Goal: Information Seeking & Learning: Learn about a topic

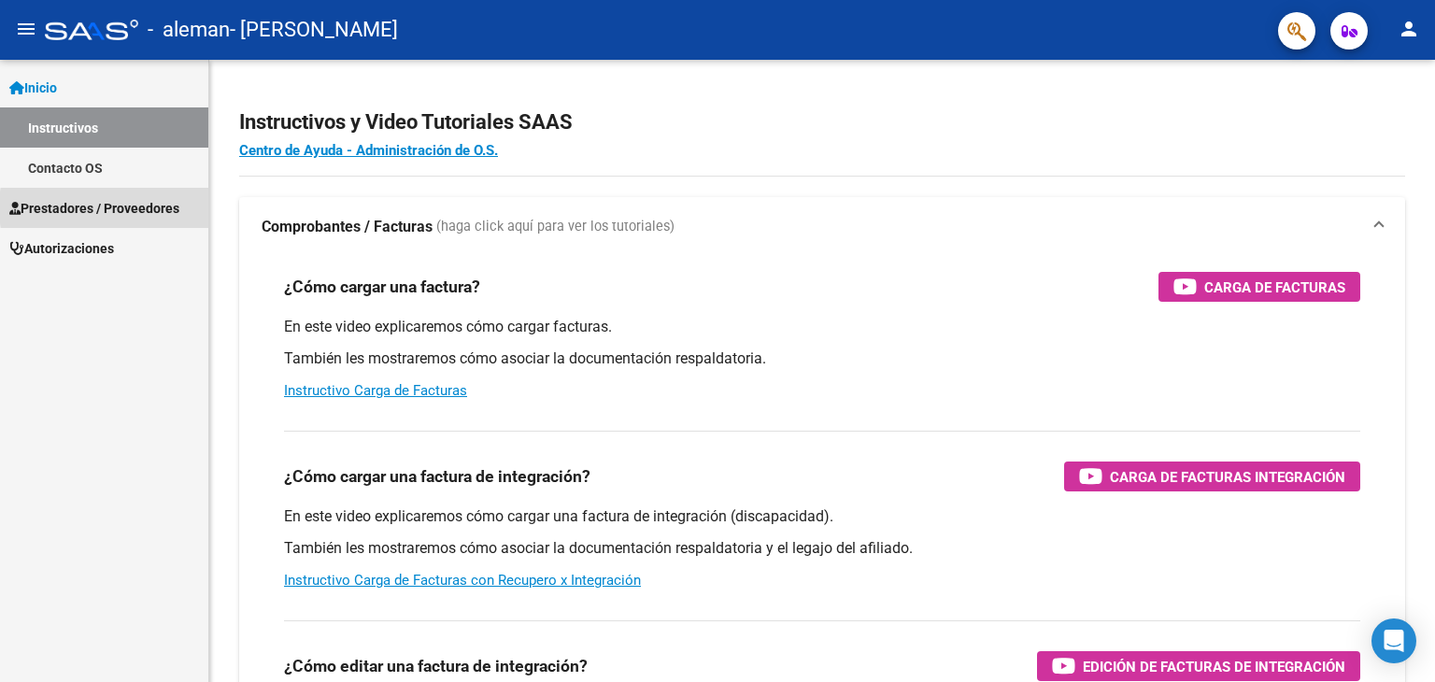
click at [149, 207] on span "Prestadores / Proveedores" at bounding box center [94, 208] width 170 height 21
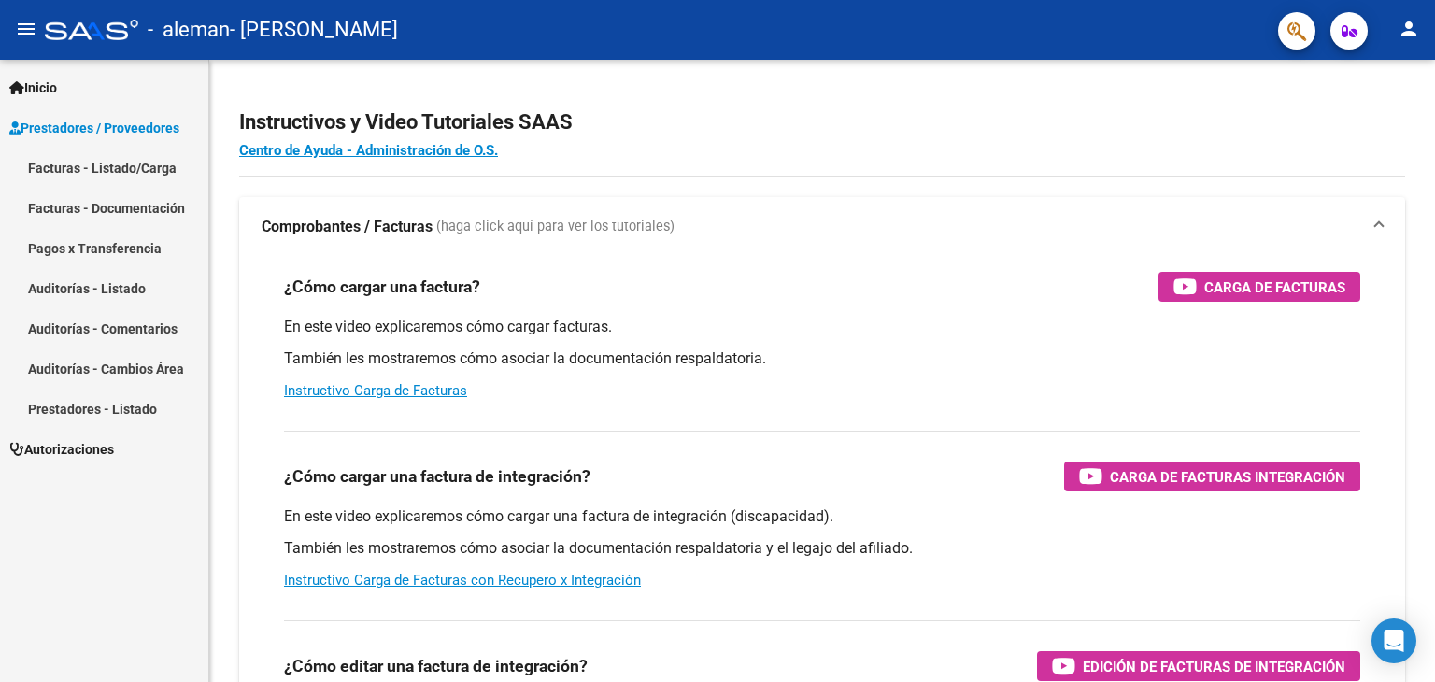
click at [107, 450] on span "Autorizaciones" at bounding box center [61, 449] width 105 height 21
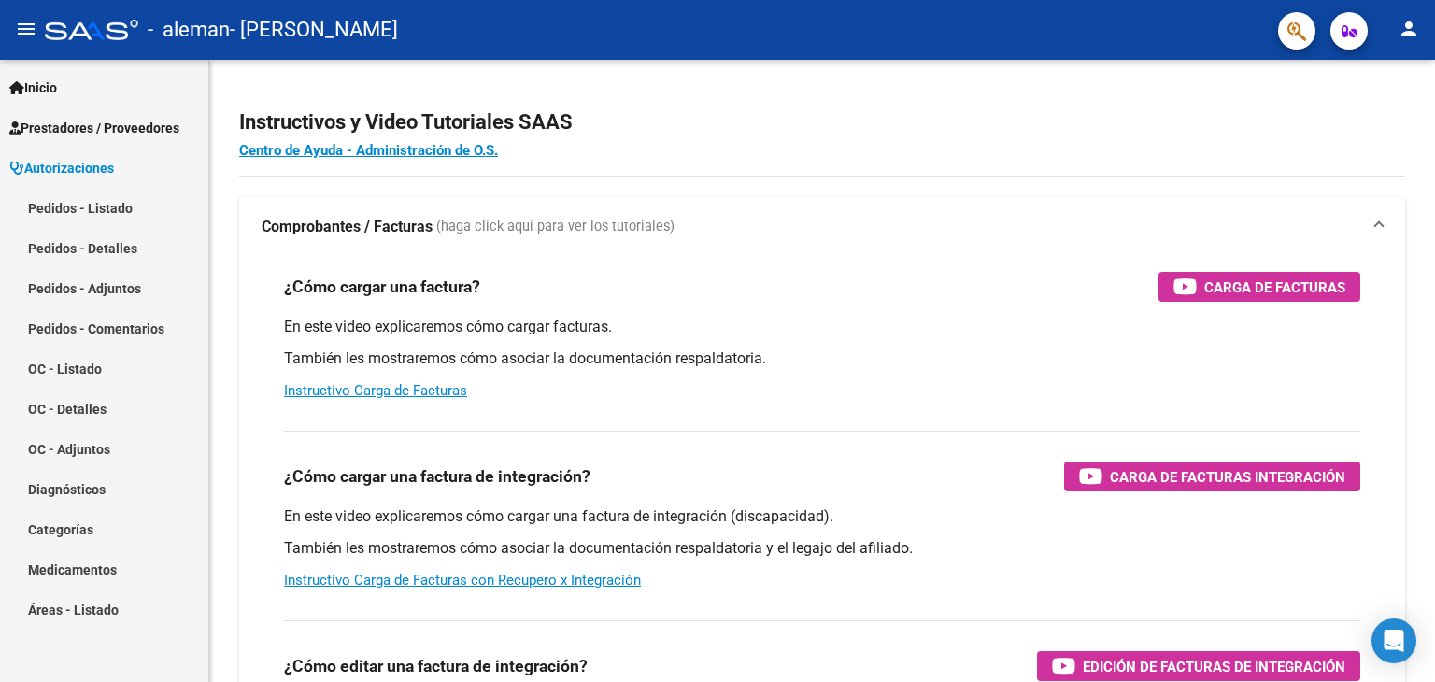
click at [135, 121] on span "Prestadores / Proveedores" at bounding box center [94, 128] width 170 height 21
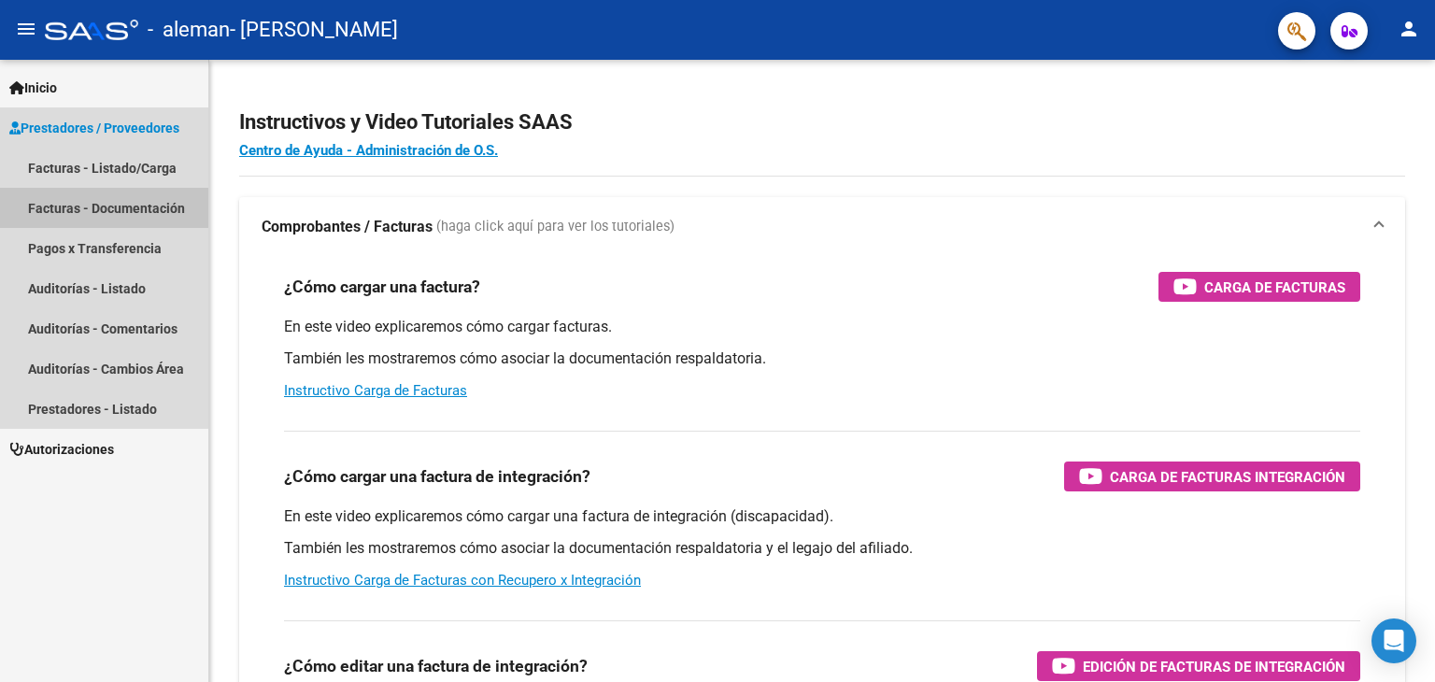
click at [133, 218] on link "Facturas - Documentación" at bounding box center [104, 208] width 208 height 40
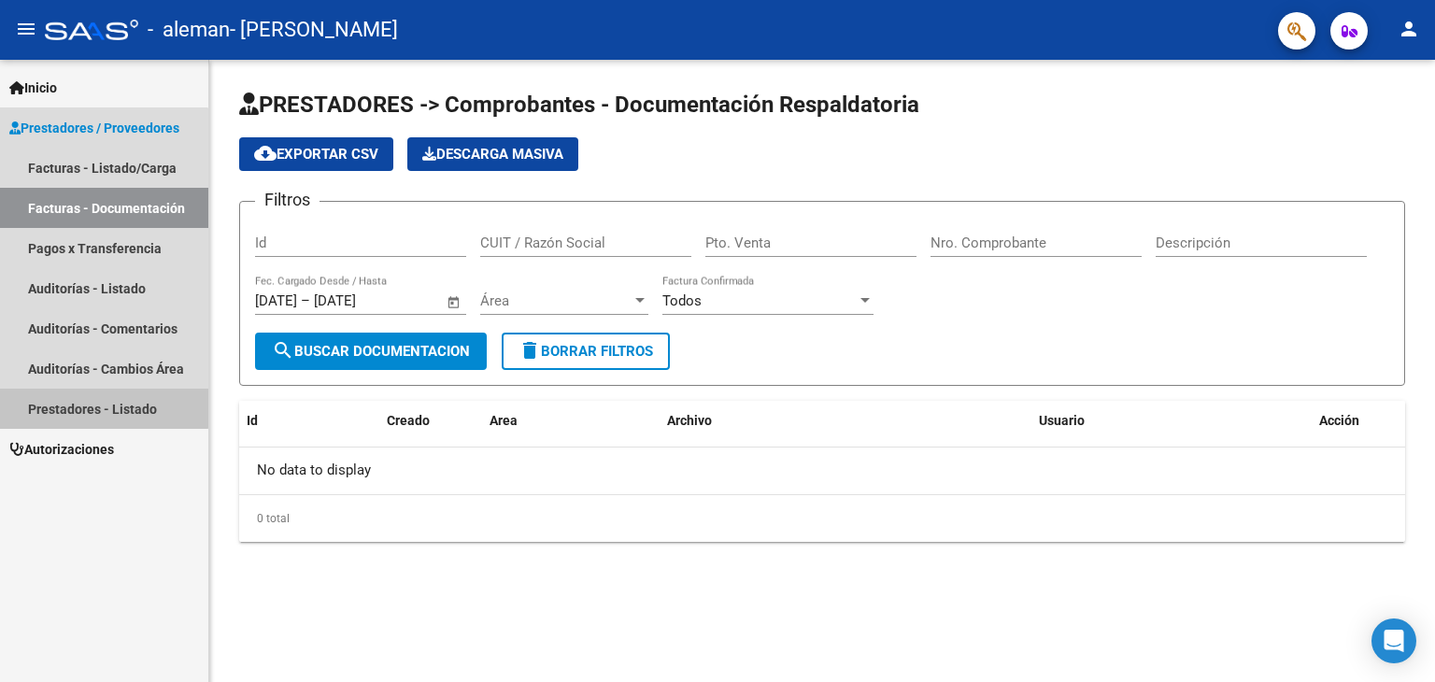
click at [73, 406] on link "Prestadores - Listado" at bounding box center [104, 409] width 208 height 40
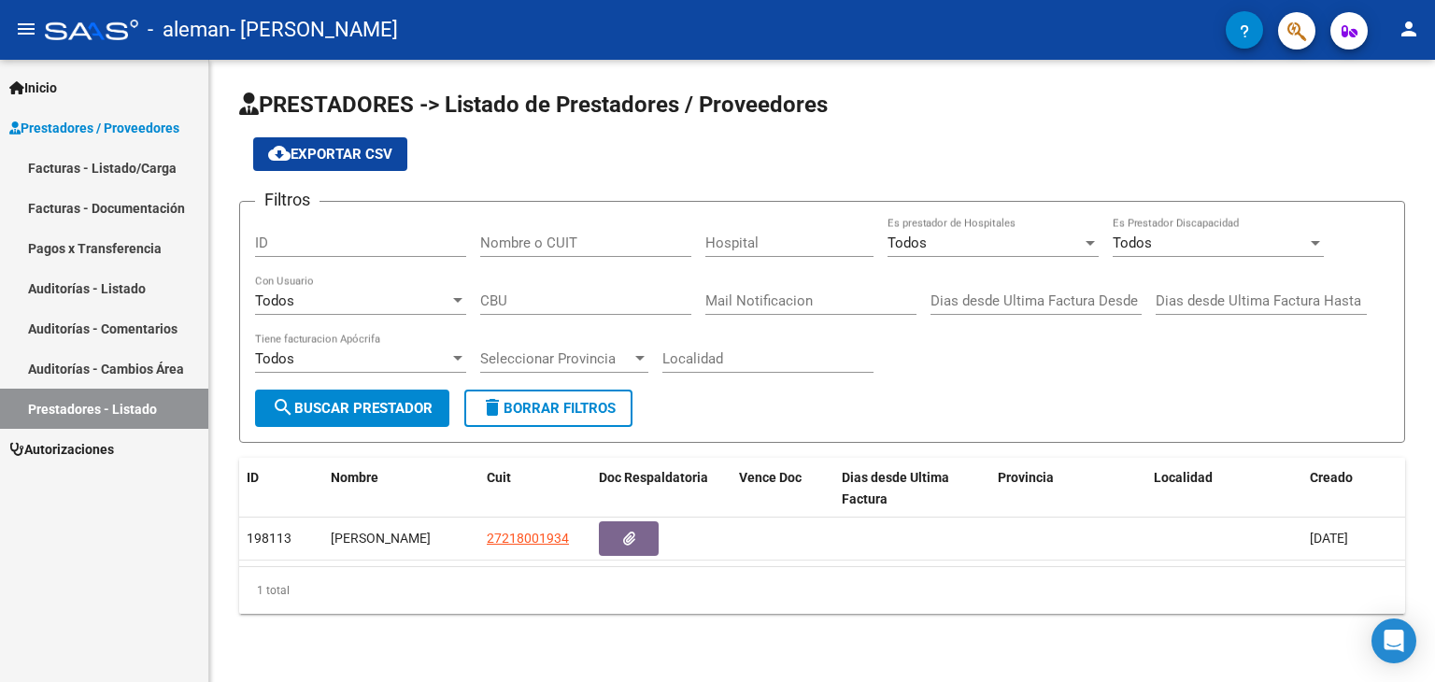
click at [708, 432] on form "Filtros ID Nombre o CUIT Hospital Todos Es prestador de Hospitales Todos Es Pre…" at bounding box center [822, 322] width 1166 height 242
click at [1088, 241] on div at bounding box center [1090, 243] width 9 height 5
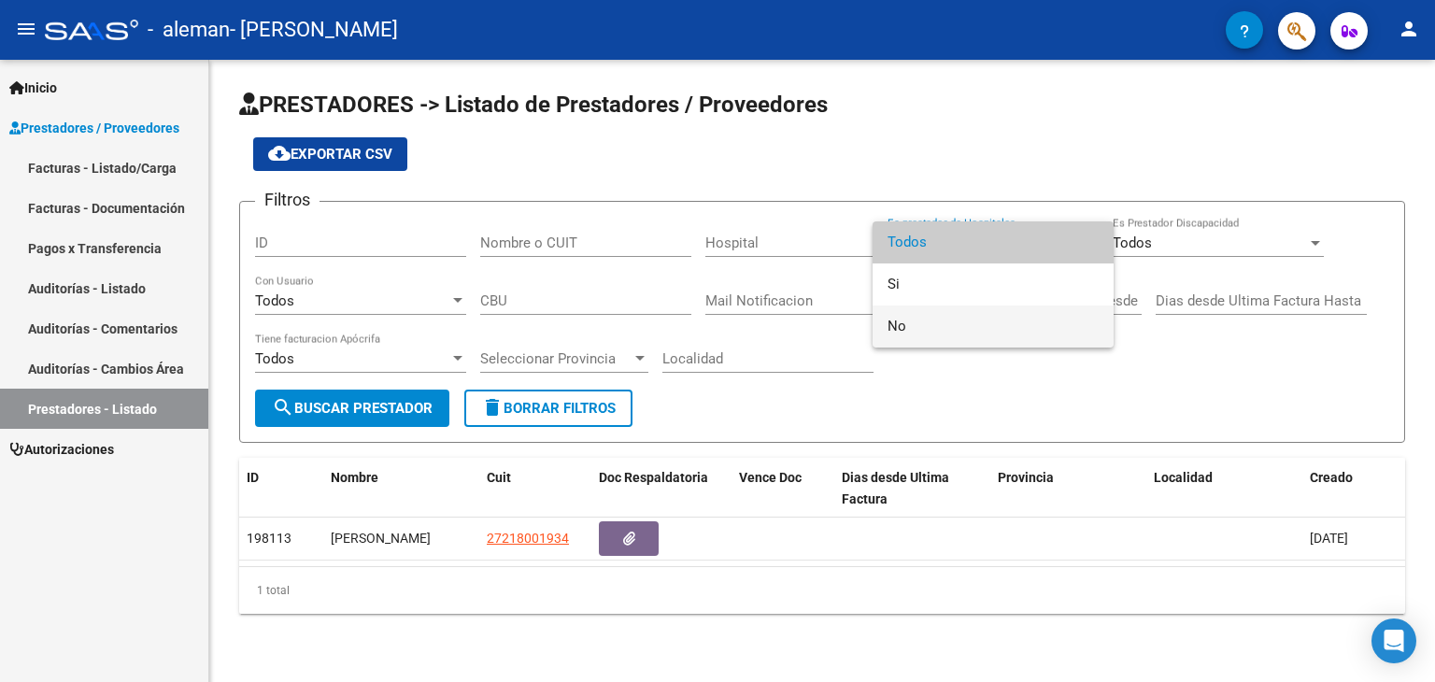
click at [901, 330] on span "No" at bounding box center [993, 327] width 211 height 42
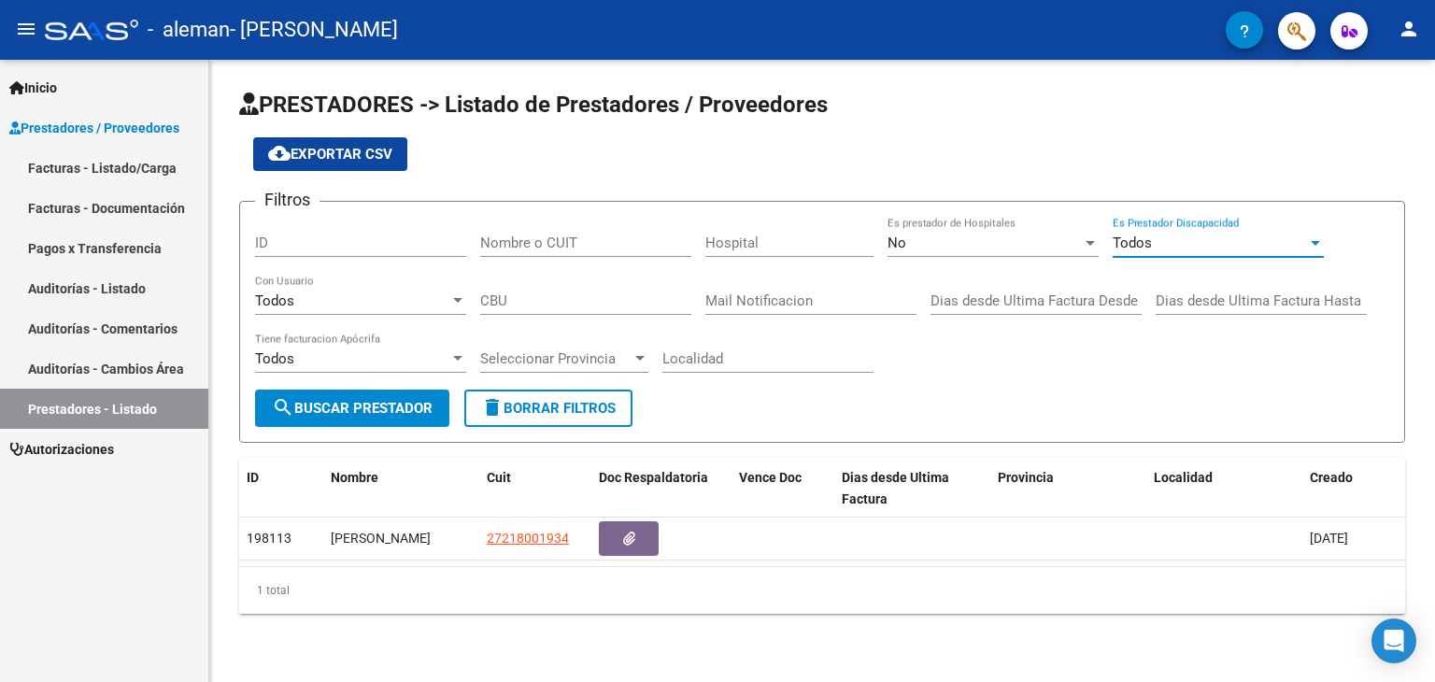
click at [1316, 241] on div at bounding box center [1315, 243] width 9 height 5
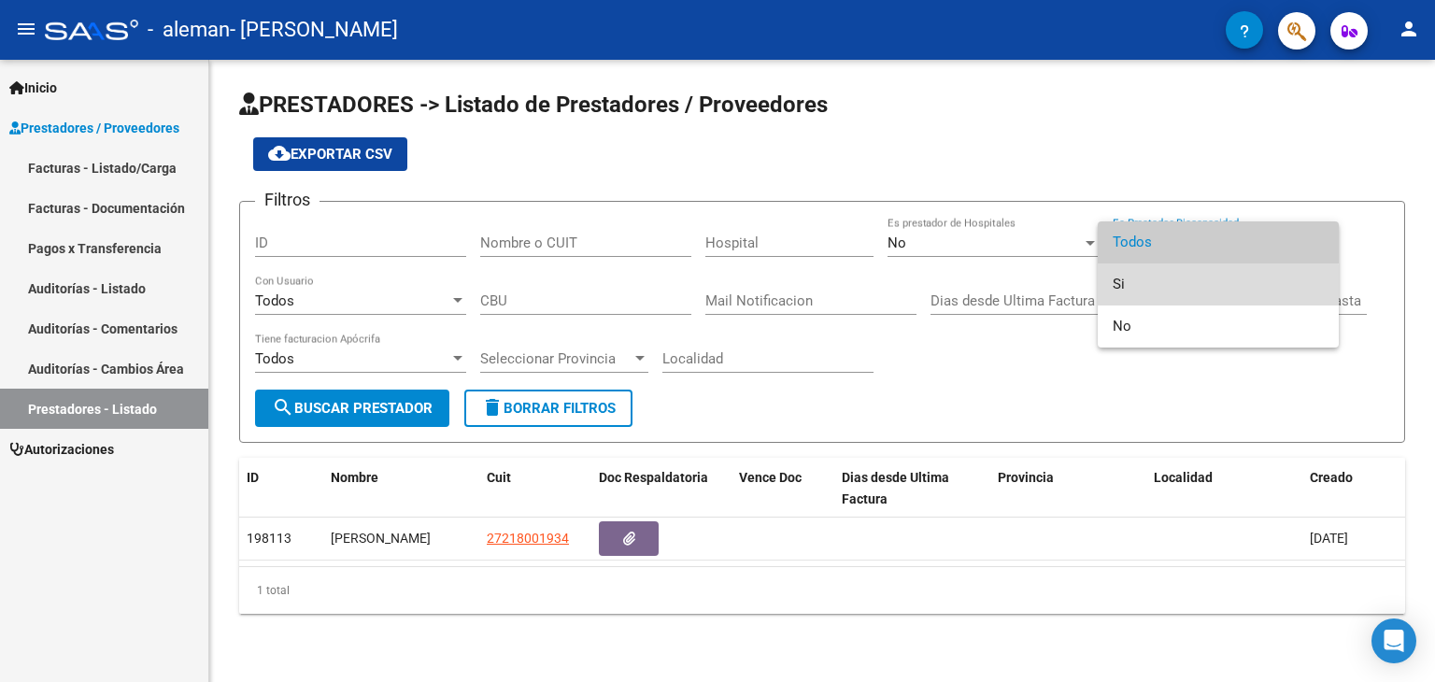
click at [1132, 292] on span "Si" at bounding box center [1218, 284] width 211 height 42
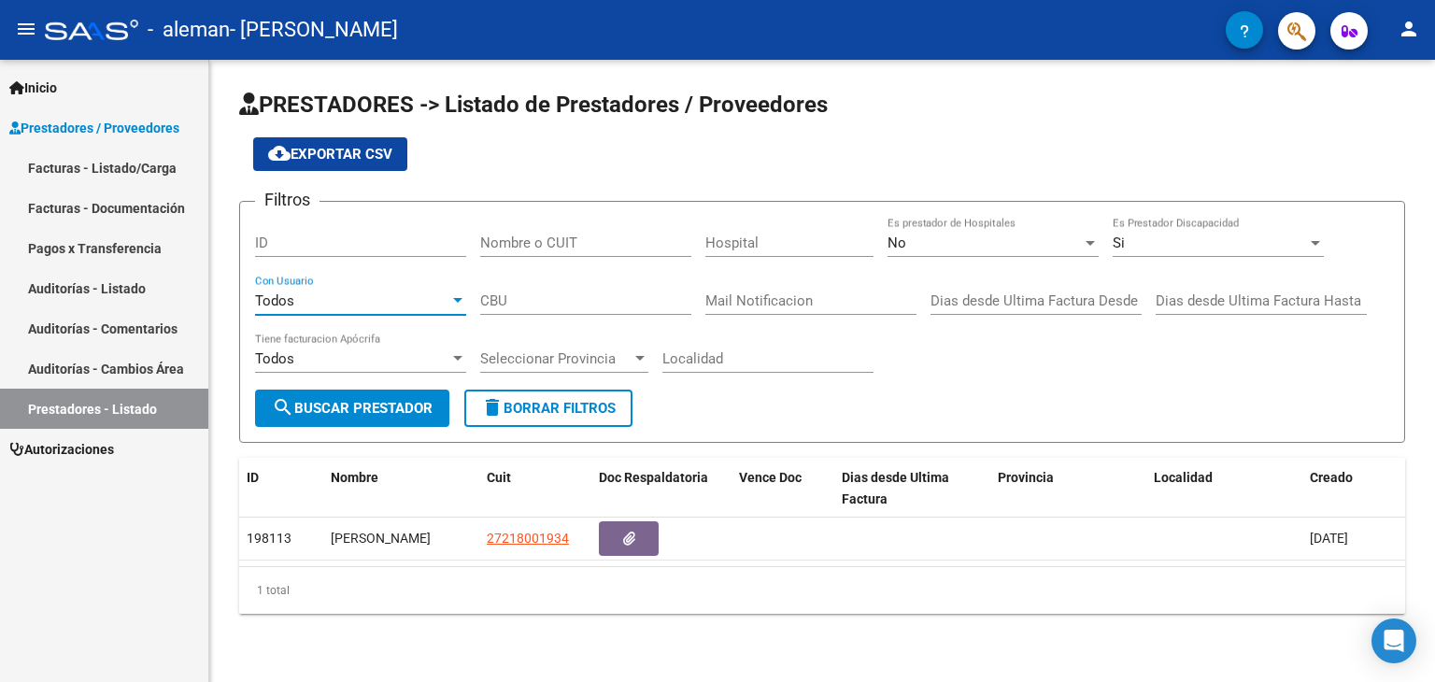
click at [459, 303] on div at bounding box center [457, 300] width 17 height 15
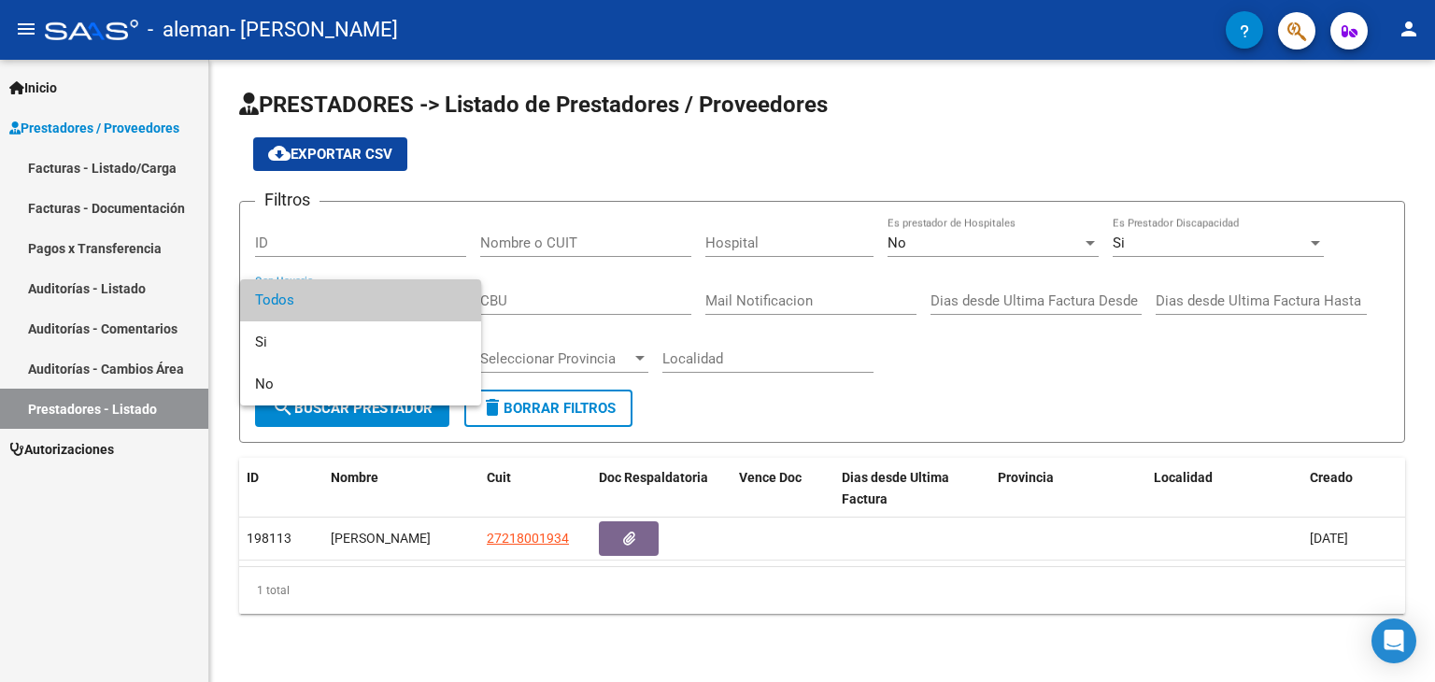
click at [963, 370] on div at bounding box center [717, 341] width 1435 height 682
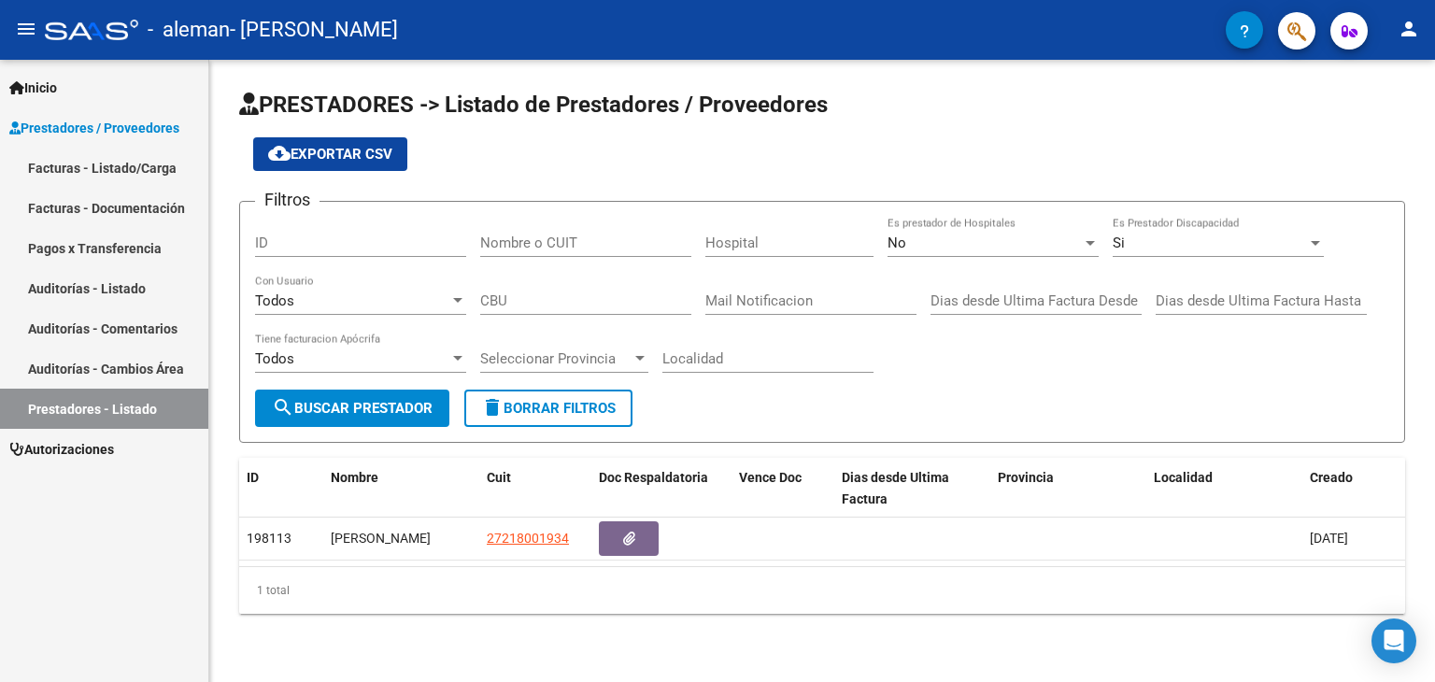
click at [963, 370] on div "Filtros ID Nombre o CUIT Hospital No Es prestador de Hospitales Si Es Prestador…" at bounding box center [822, 303] width 1134 height 173
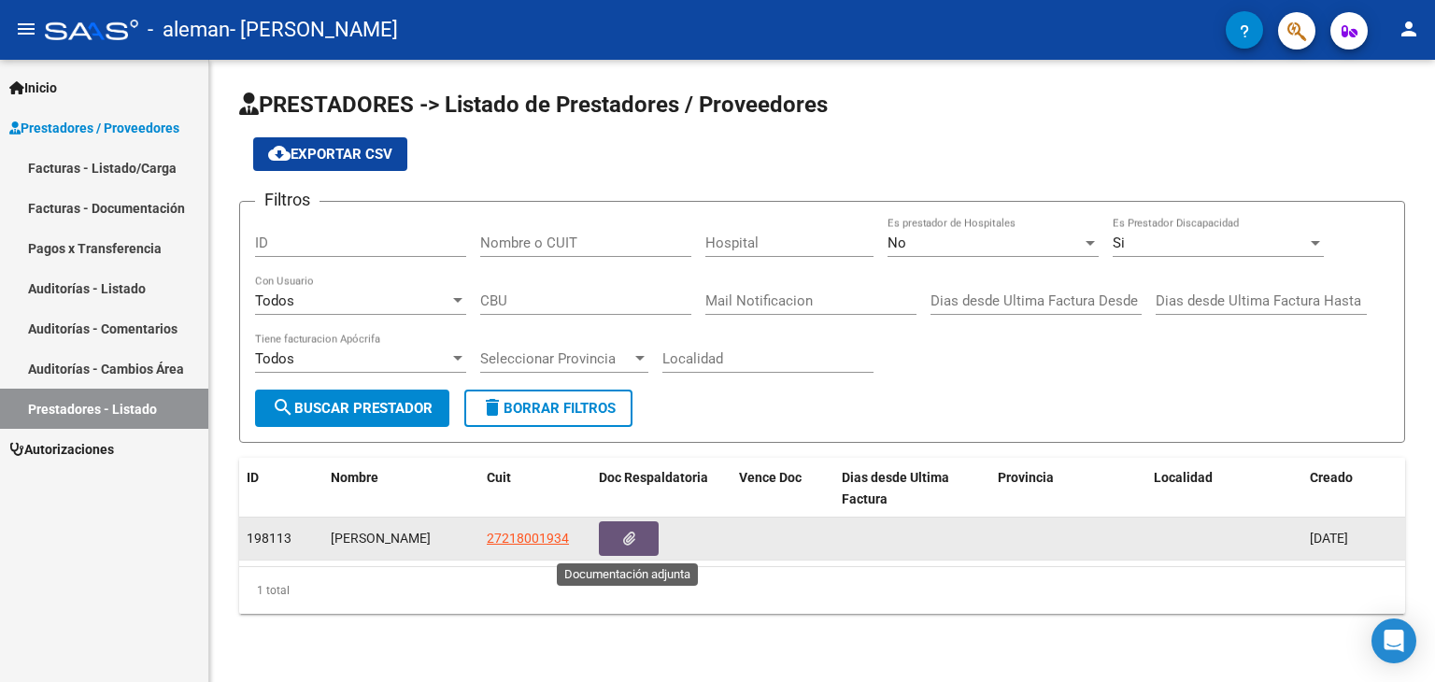
click at [625, 532] on icon "button" at bounding box center [629, 539] width 12 height 14
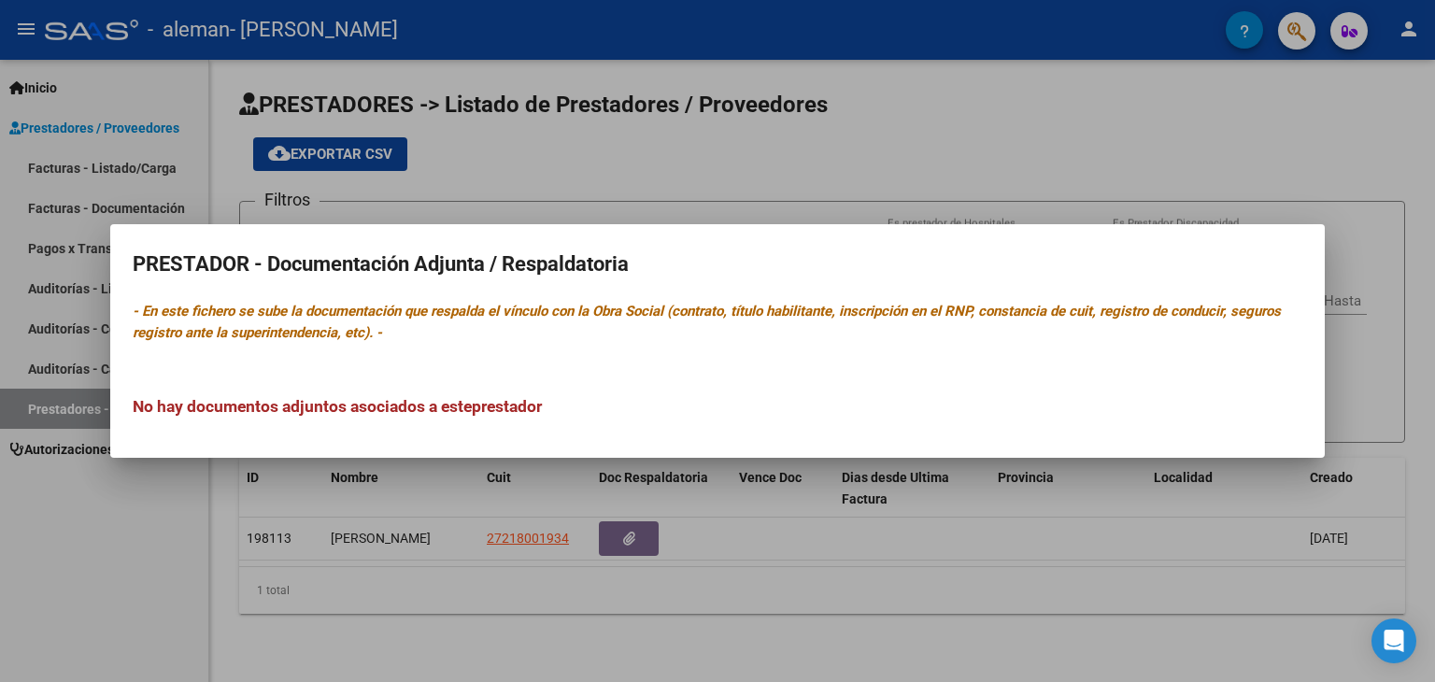
click at [183, 543] on div at bounding box center [717, 341] width 1435 height 682
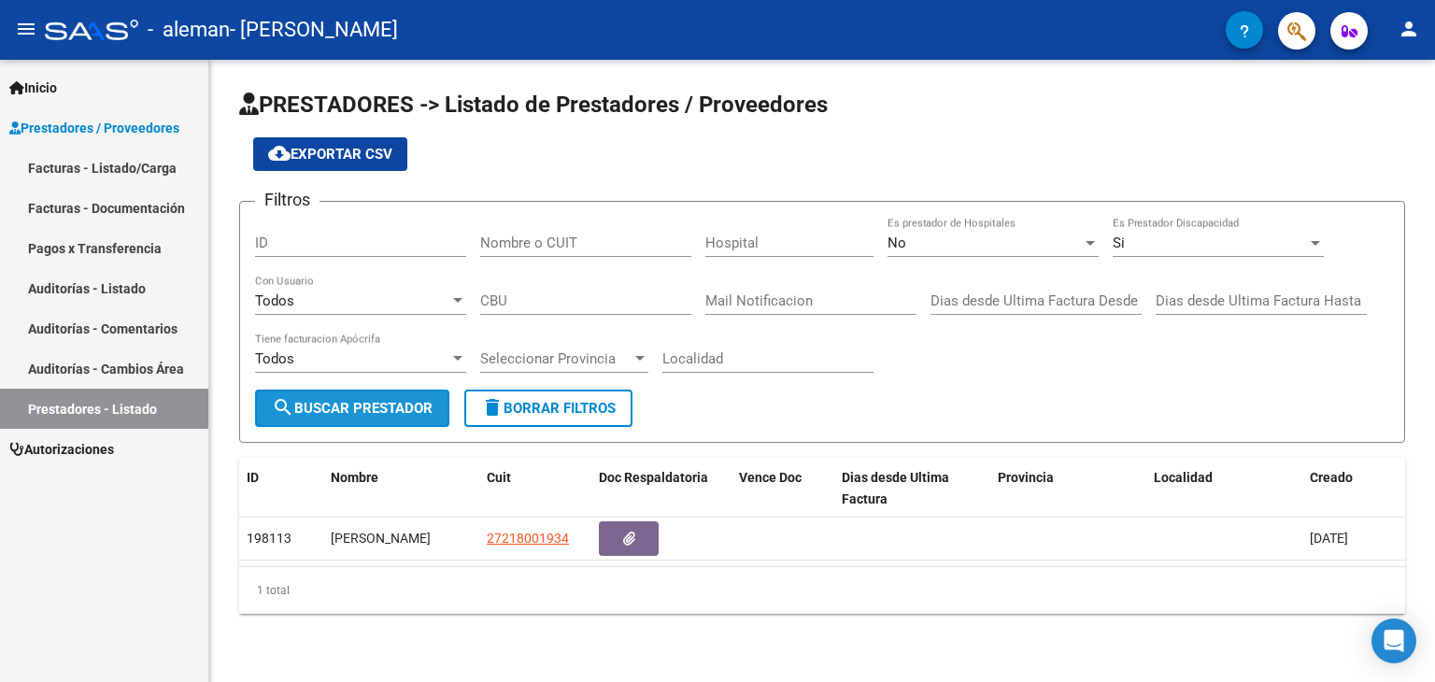
click at [371, 406] on span "search Buscar Prestador" at bounding box center [352, 408] width 161 height 17
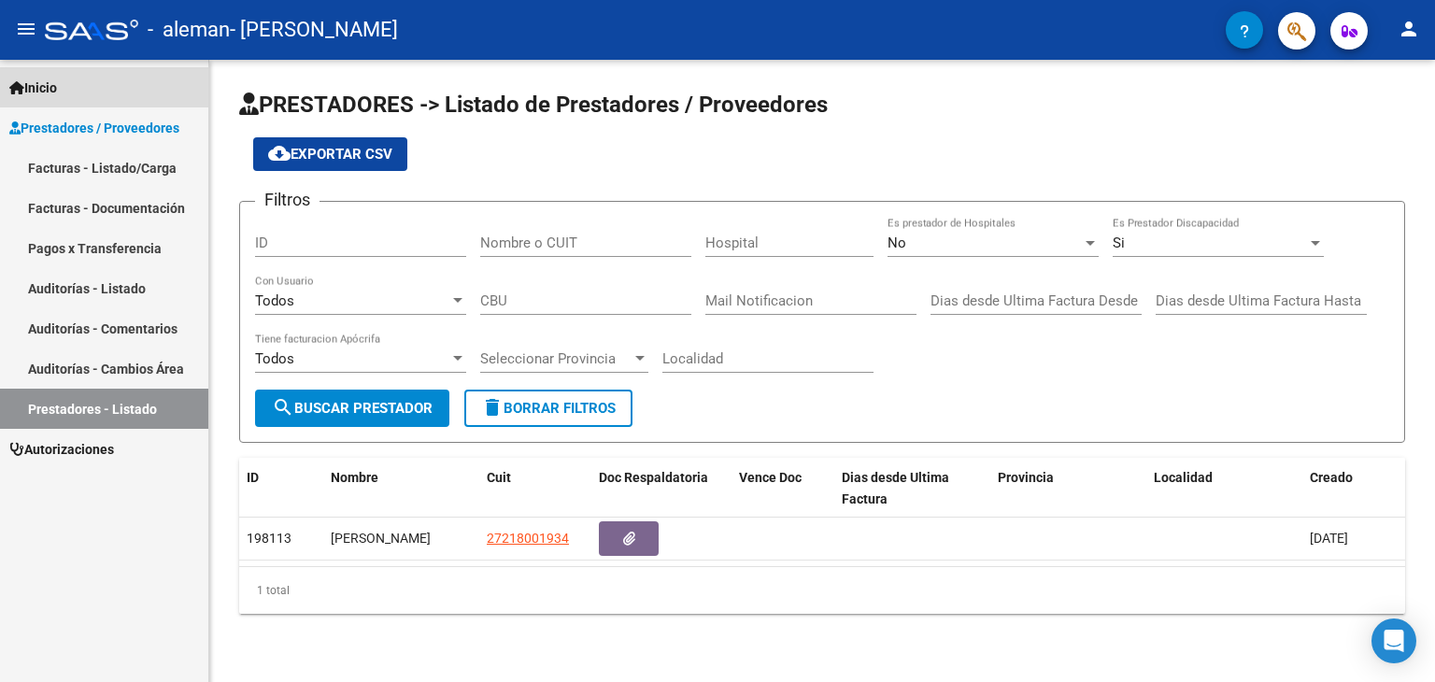
click at [49, 90] on span "Inicio" at bounding box center [33, 88] width 48 height 21
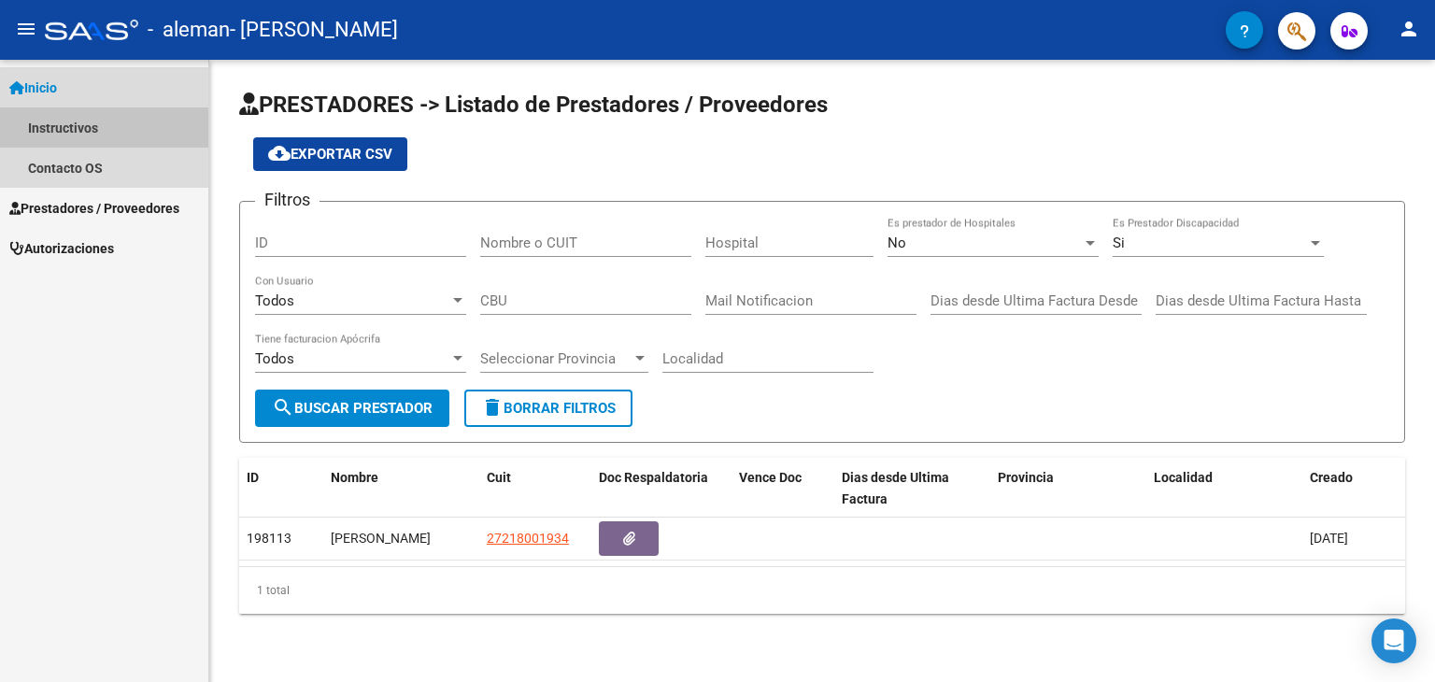
click at [75, 126] on link "Instructivos" at bounding box center [104, 127] width 208 height 40
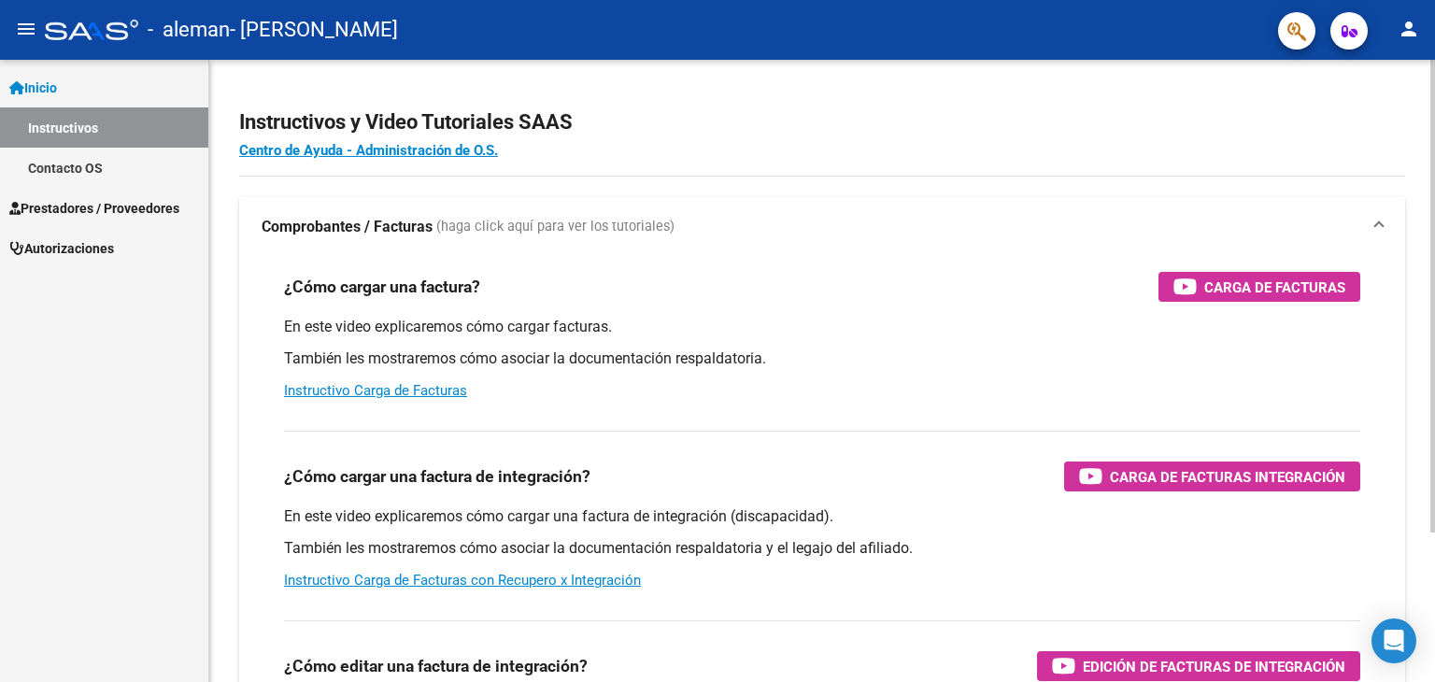
click at [1155, 324] on p "En este video explicaremos cómo cargar facturas." at bounding box center [822, 327] width 1076 height 21
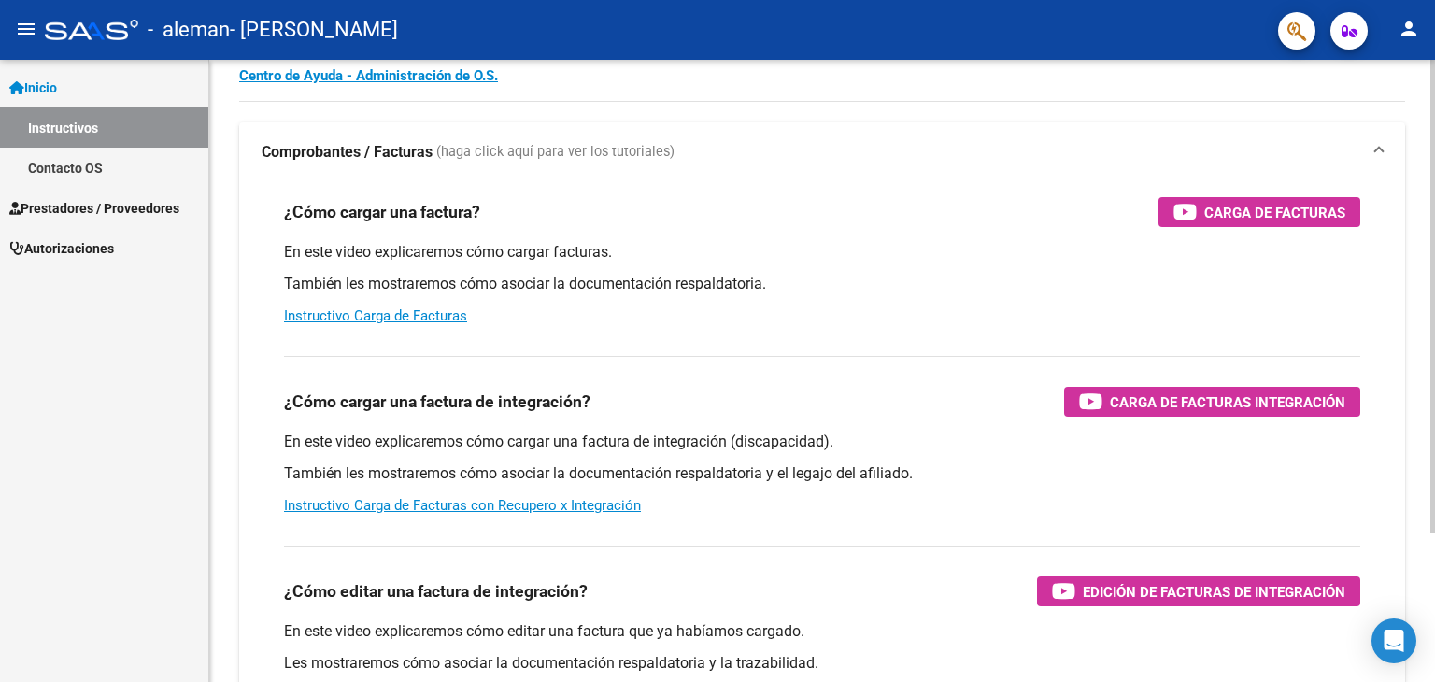
scroll to position [112, 0]
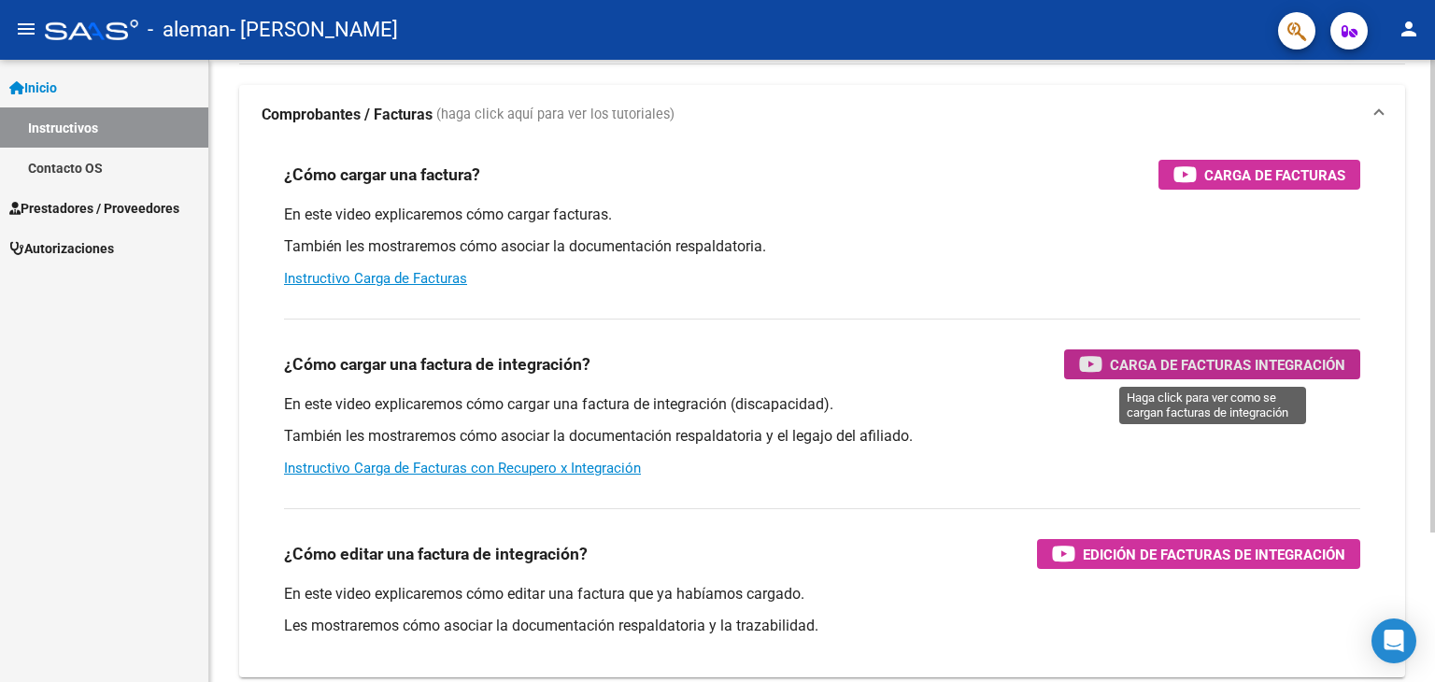
click at [1155, 359] on span "Carga de Facturas Integración" at bounding box center [1227, 364] width 235 height 23
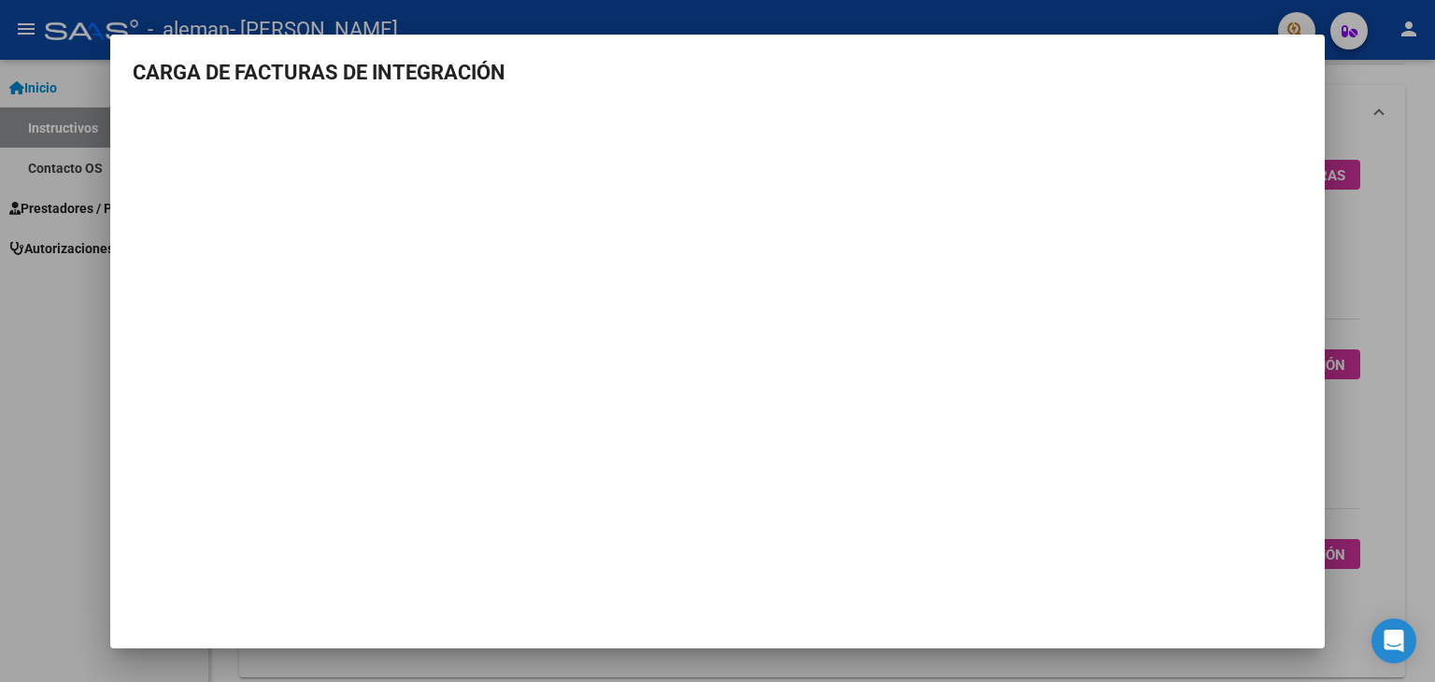
click at [65, 334] on div at bounding box center [717, 341] width 1435 height 682
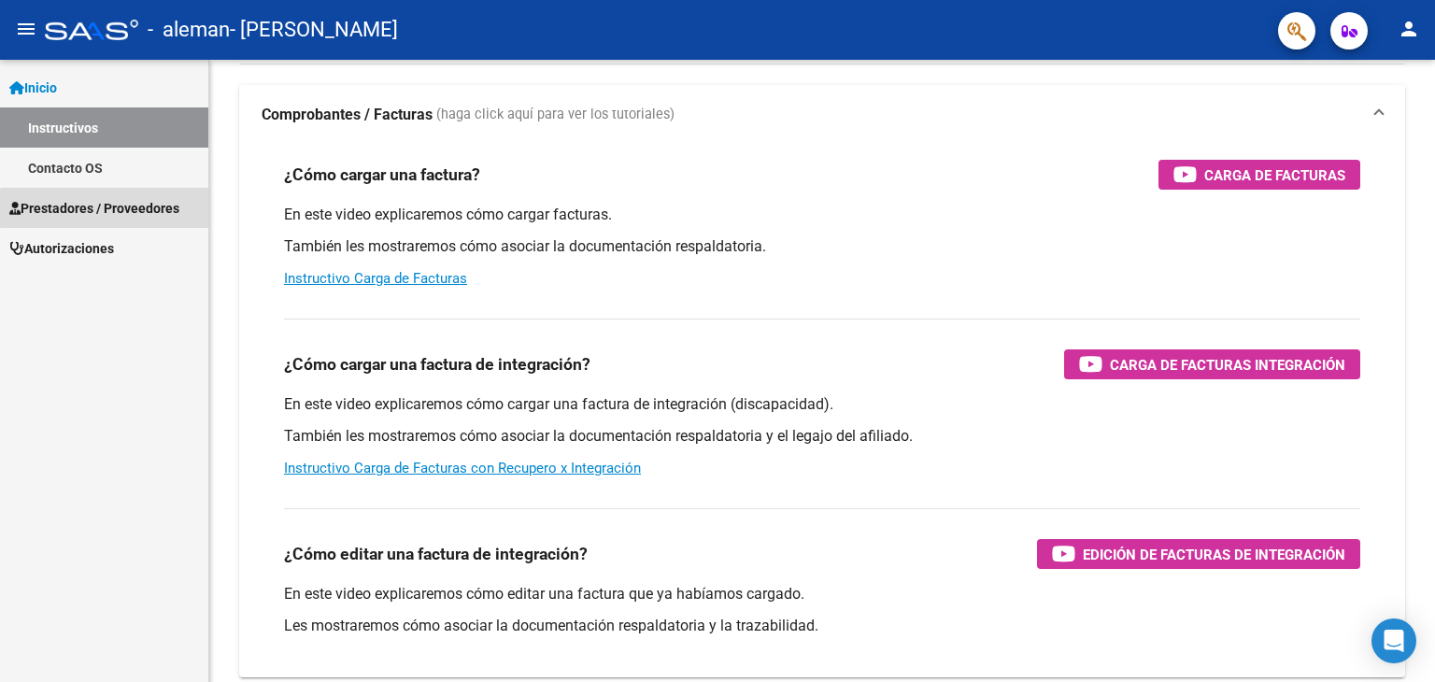
click at [162, 208] on span "Prestadores / Proveedores" at bounding box center [94, 208] width 170 height 21
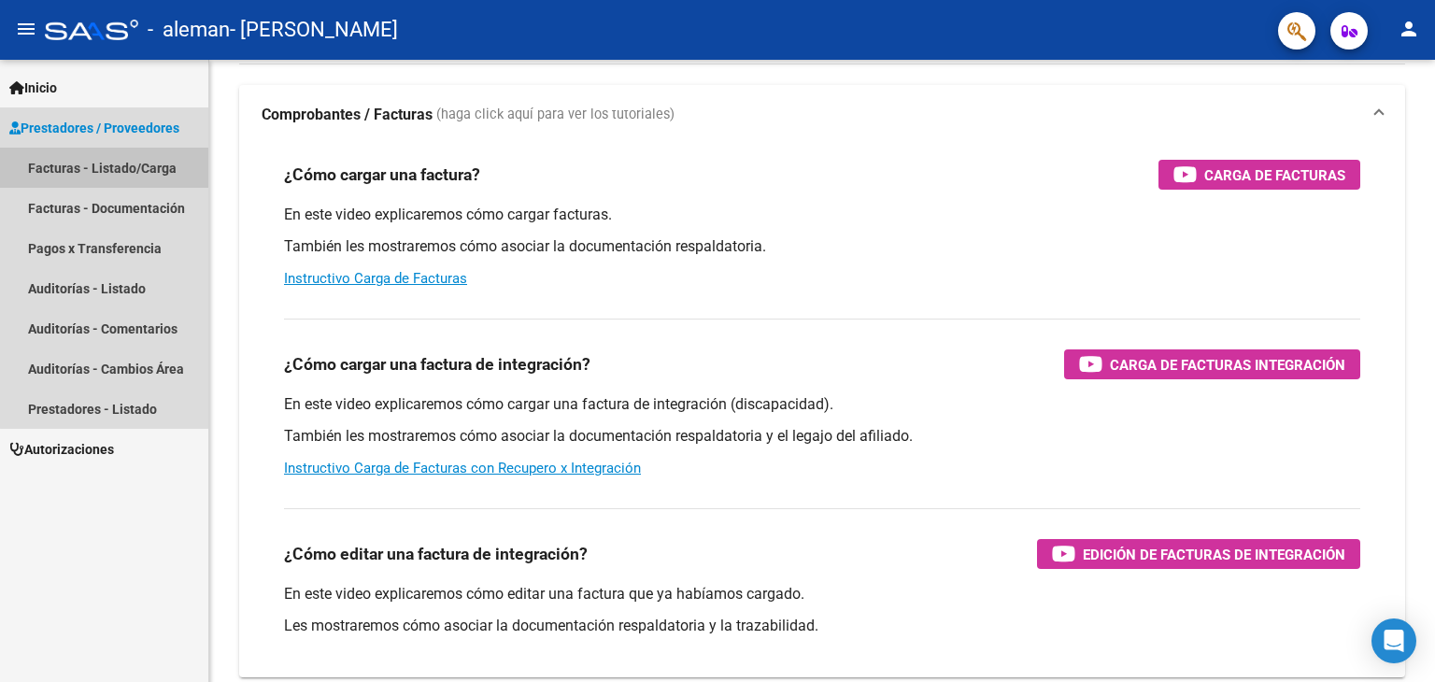
click at [138, 162] on link "Facturas - Listado/Carga" at bounding box center [104, 168] width 208 height 40
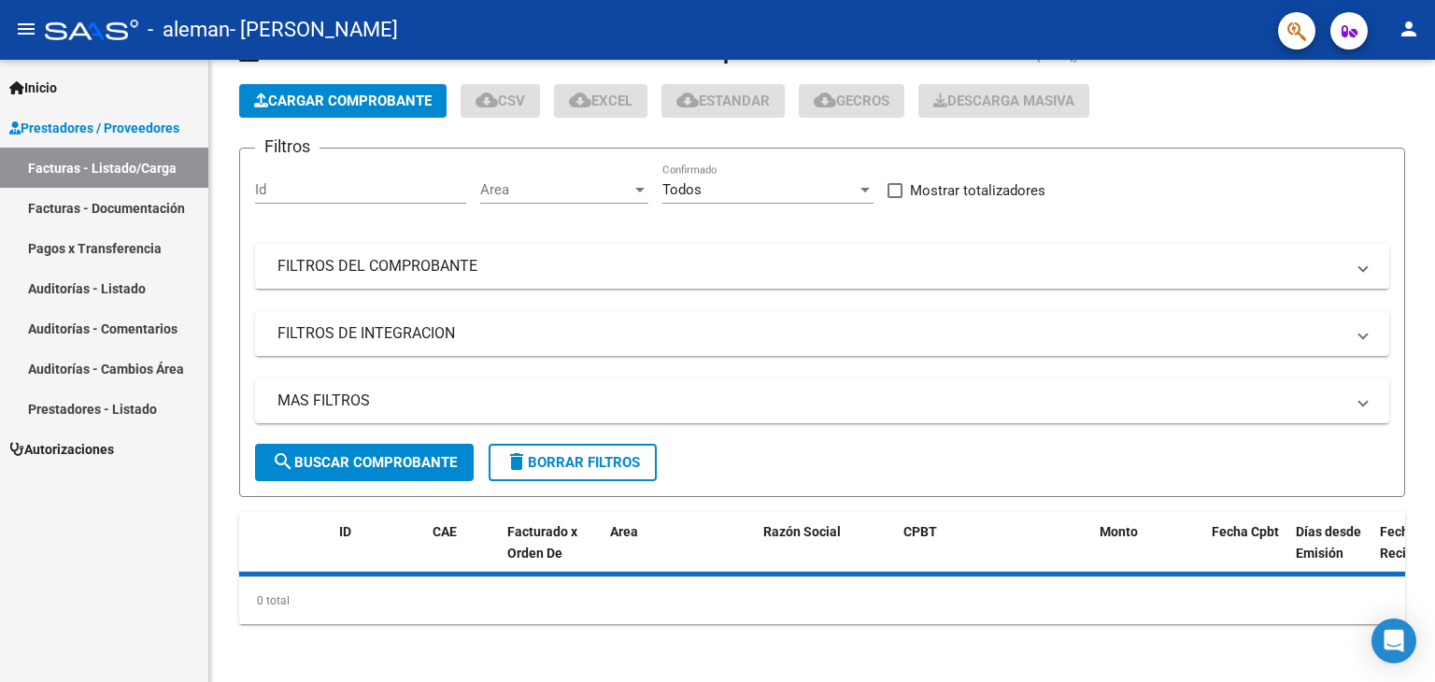
scroll to position [112, 0]
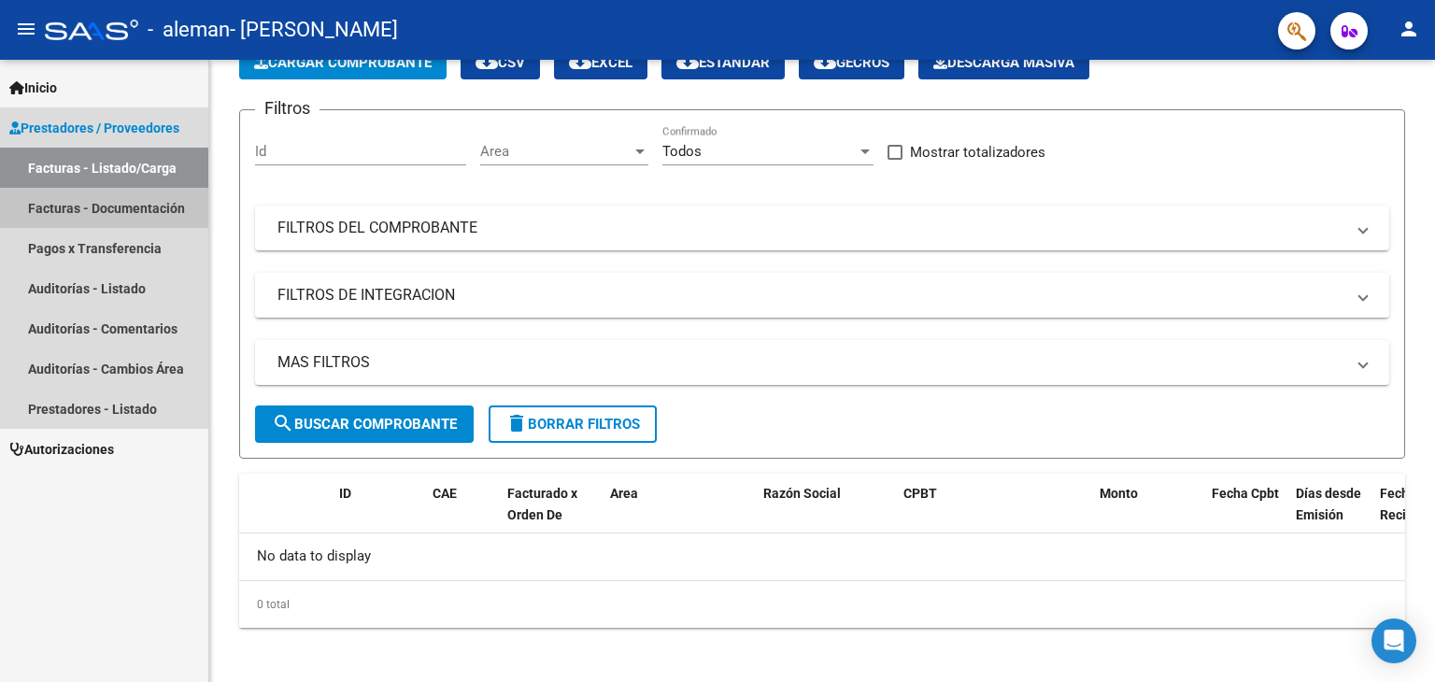
click at [153, 210] on link "Facturas - Documentación" at bounding box center [104, 208] width 208 height 40
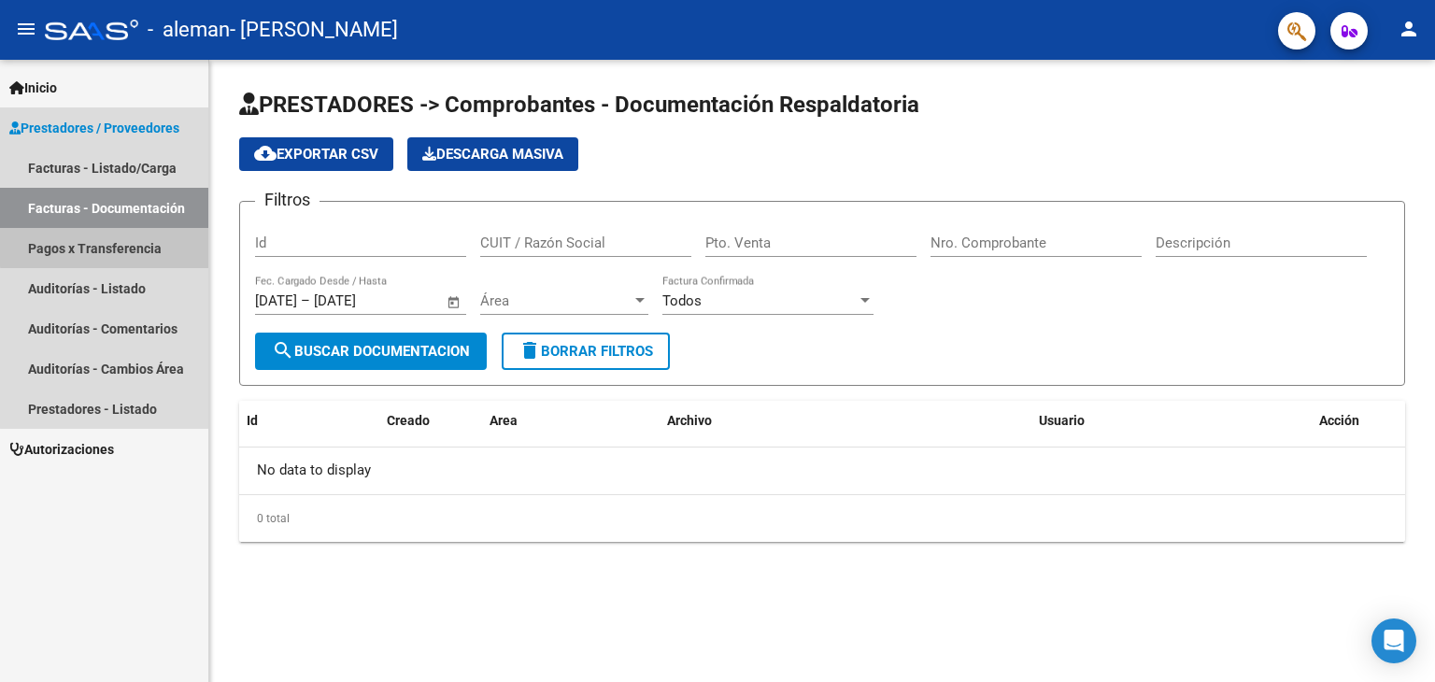
click at [168, 243] on link "Pagos x Transferencia" at bounding box center [104, 248] width 208 height 40
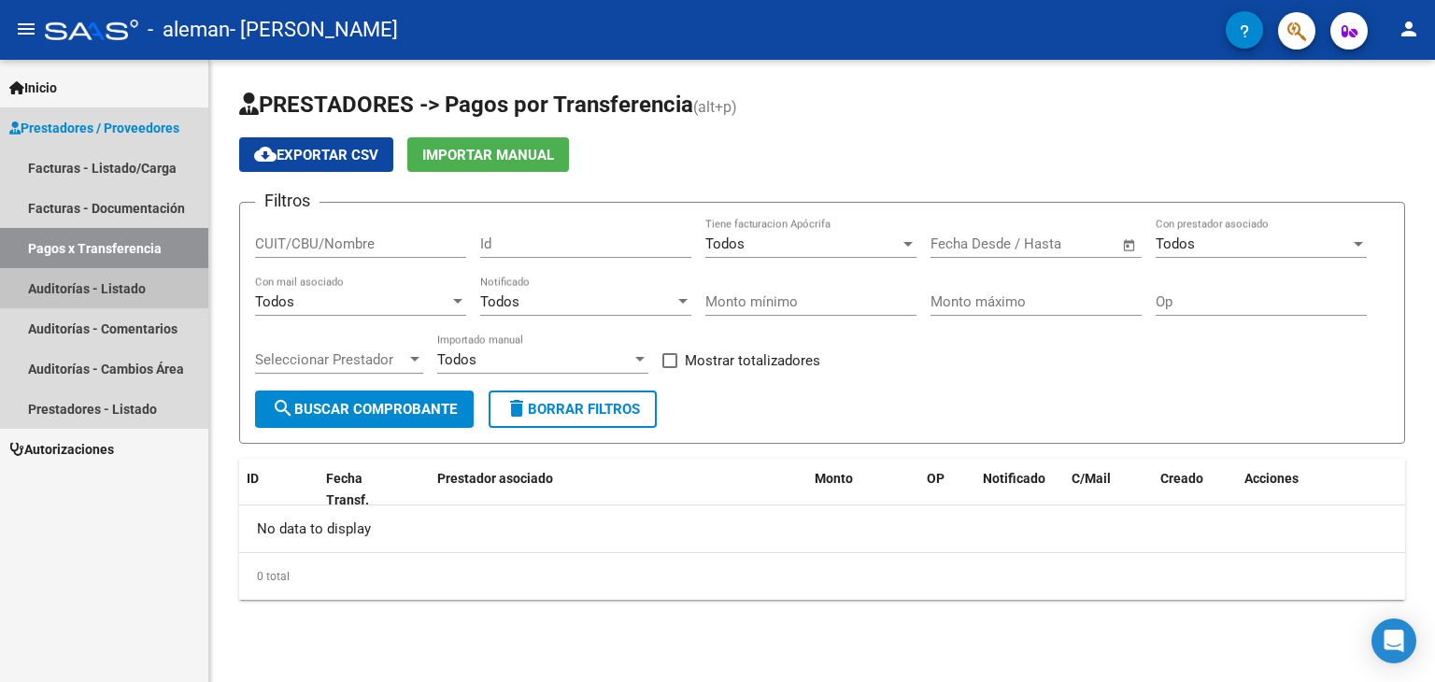
click at [164, 286] on link "Auditorías - Listado" at bounding box center [104, 288] width 208 height 40
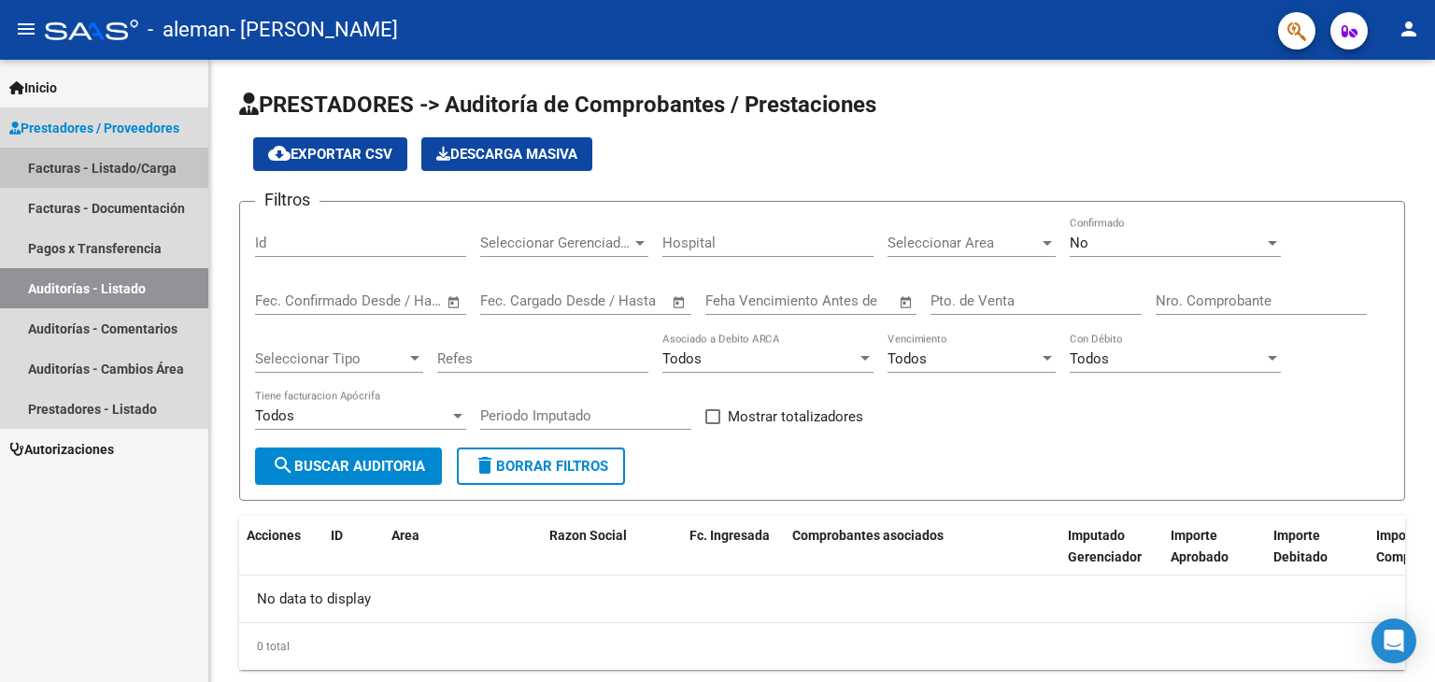
click at [154, 164] on link "Facturas - Listado/Carga" at bounding box center [104, 168] width 208 height 40
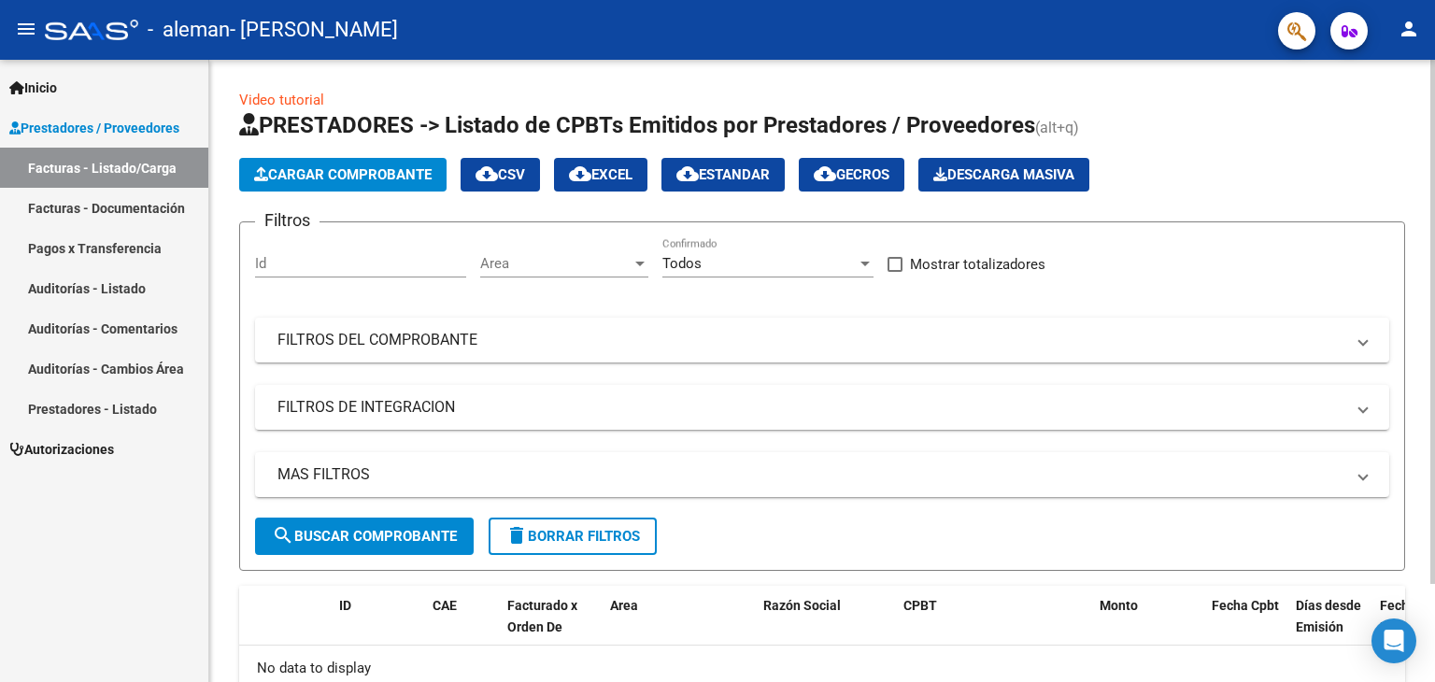
drag, startPoint x: 488, startPoint y: 164, endPoint x: 465, endPoint y: 174, distance: 24.7
click at [465, 174] on div "Cargar Comprobante cloud_download CSV cloud_download EXCEL cloud_download Estan…" at bounding box center [664, 175] width 850 height 34
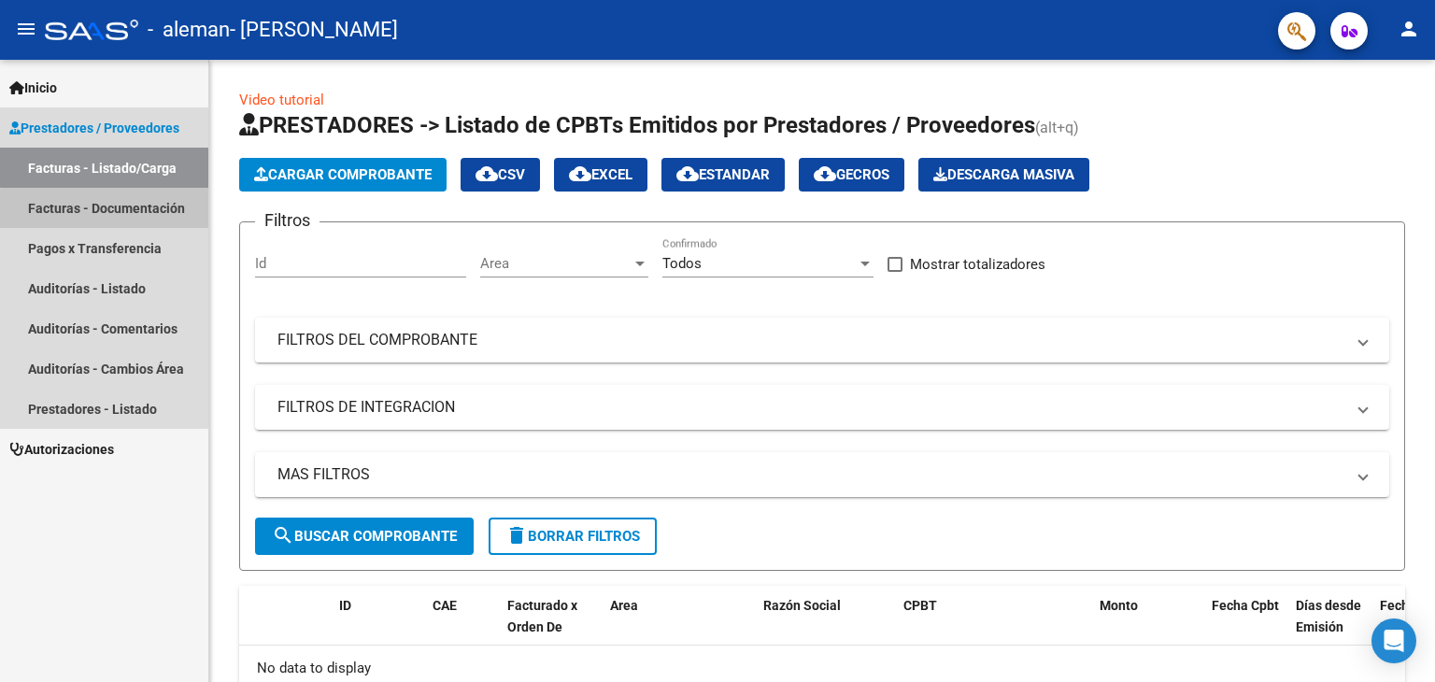
click at [164, 214] on link "Facturas - Documentación" at bounding box center [104, 208] width 208 height 40
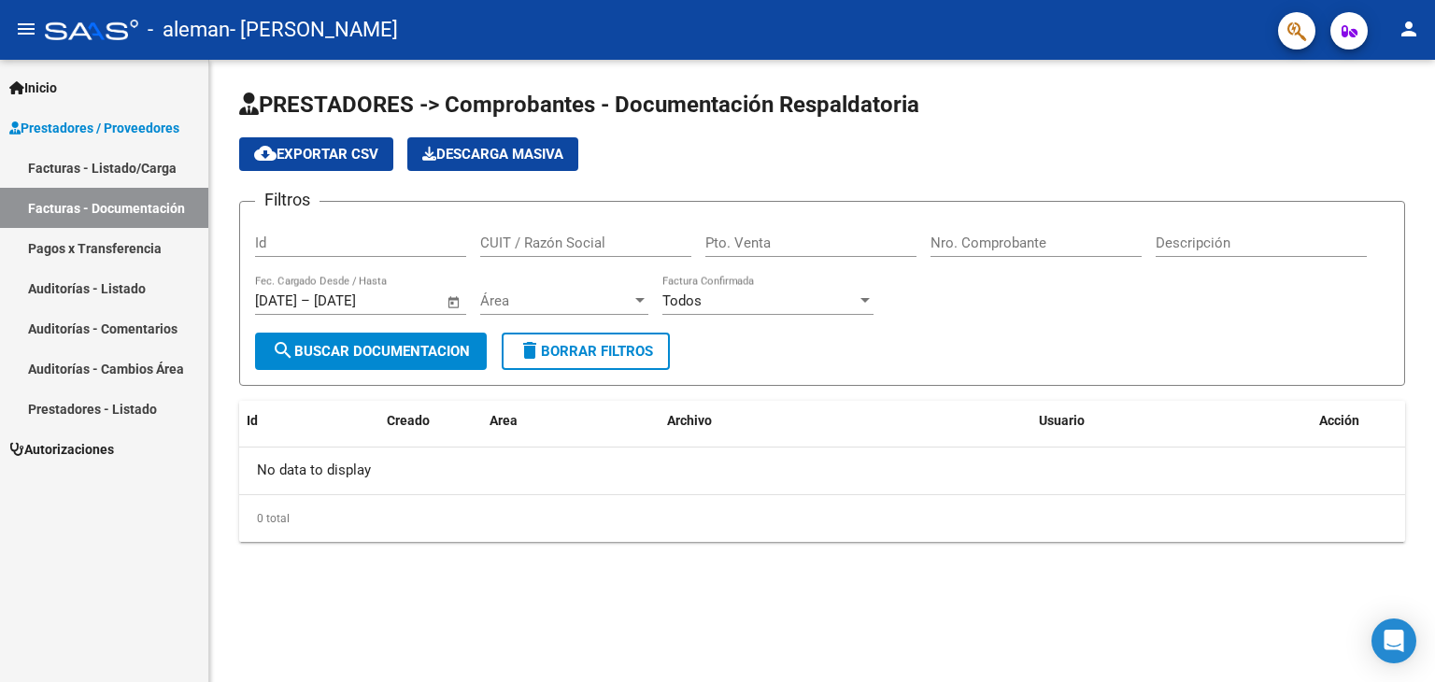
click at [146, 412] on link "Prestadores - Listado" at bounding box center [104, 409] width 208 height 40
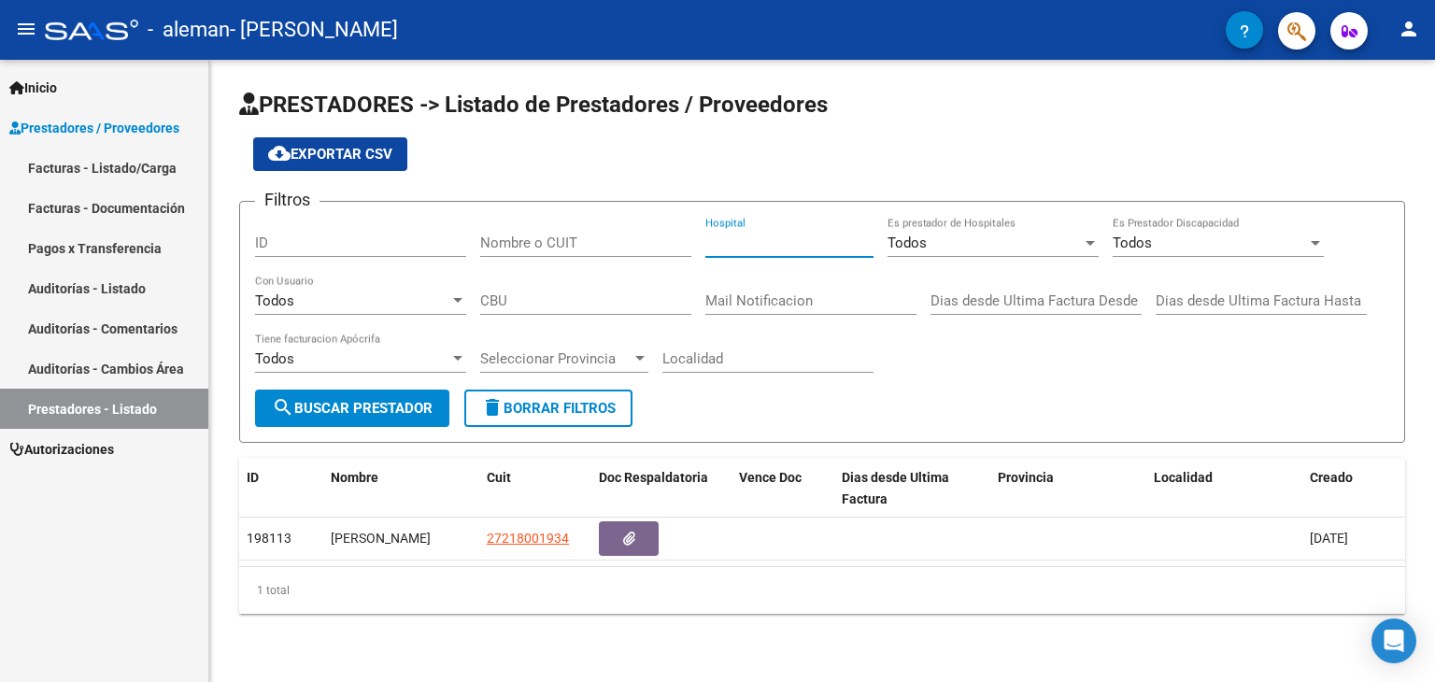
click at [788, 245] on input "Hospital" at bounding box center [789, 243] width 168 height 17
drag, startPoint x: 788, startPoint y: 245, endPoint x: 841, endPoint y: 297, distance: 74.7
click at [841, 297] on div "Filtros ID Nombre o CUIT Hospital Todos Es prestador de Hospitales Todos Es Pre…" at bounding box center [822, 303] width 1134 height 173
click at [841, 297] on input "Mail Notificacion" at bounding box center [810, 300] width 211 height 17
click at [452, 299] on div at bounding box center [457, 300] width 17 height 15
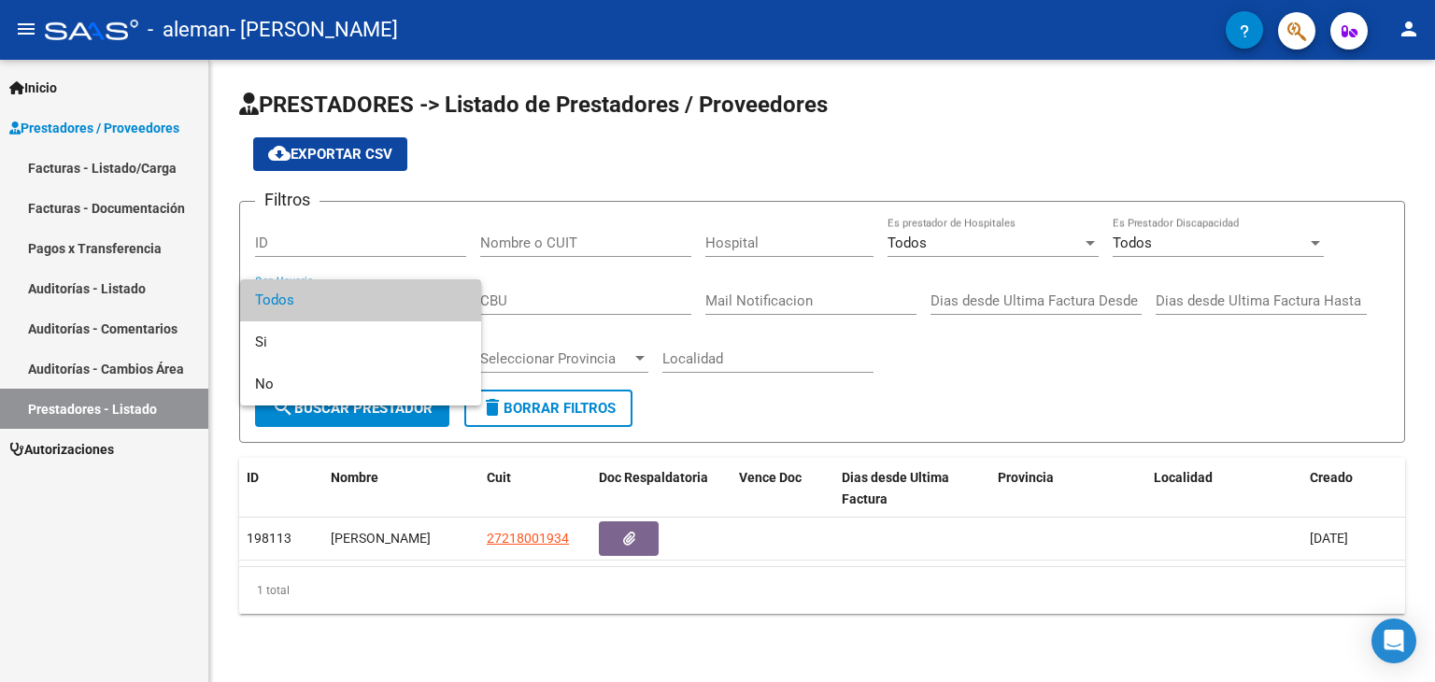
click at [799, 399] on div at bounding box center [717, 341] width 1435 height 682
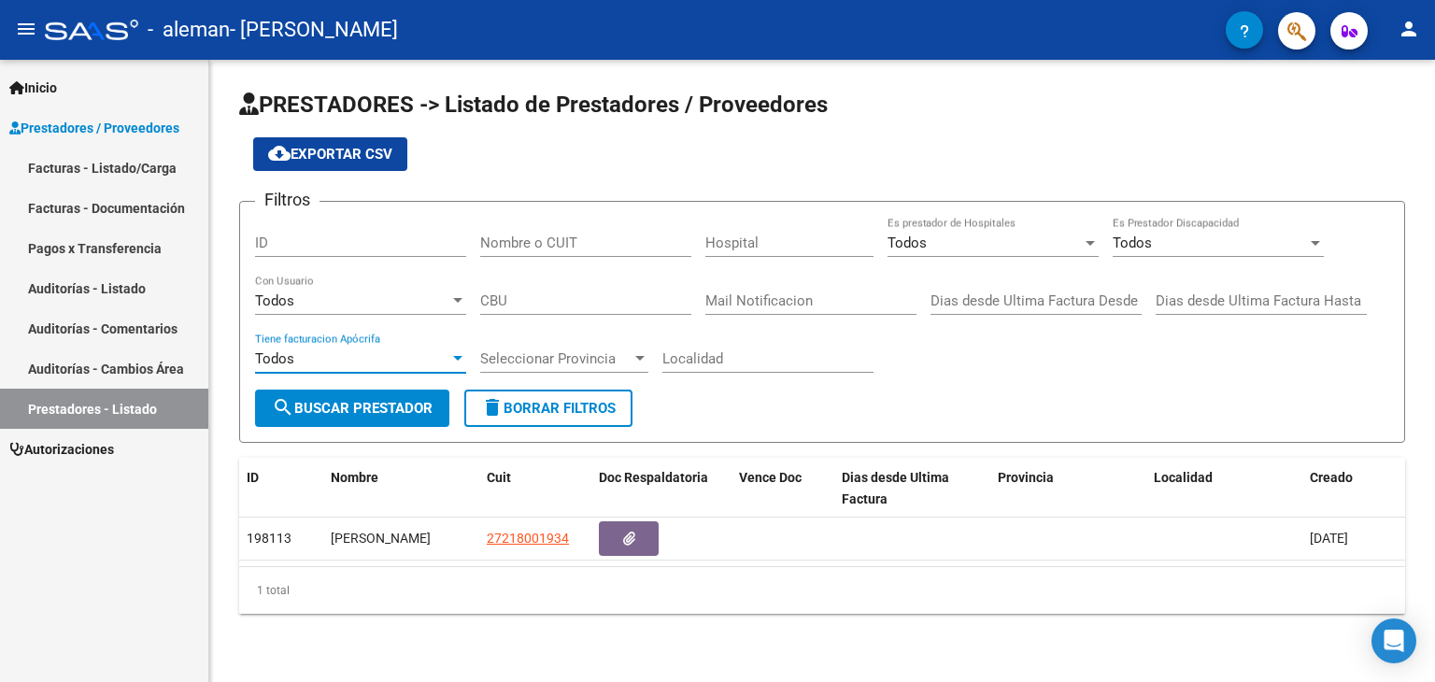
click at [462, 362] on div at bounding box center [457, 358] width 17 height 15
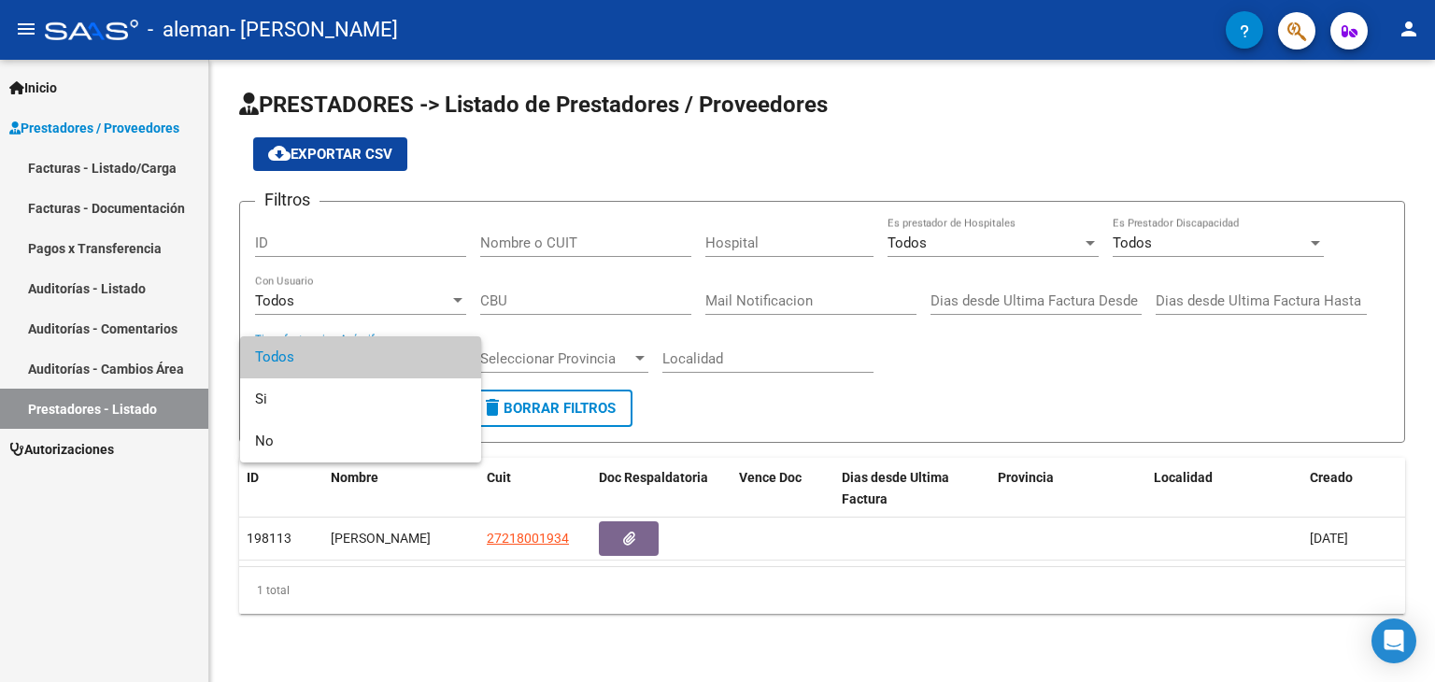
click at [818, 377] on div at bounding box center [717, 341] width 1435 height 682
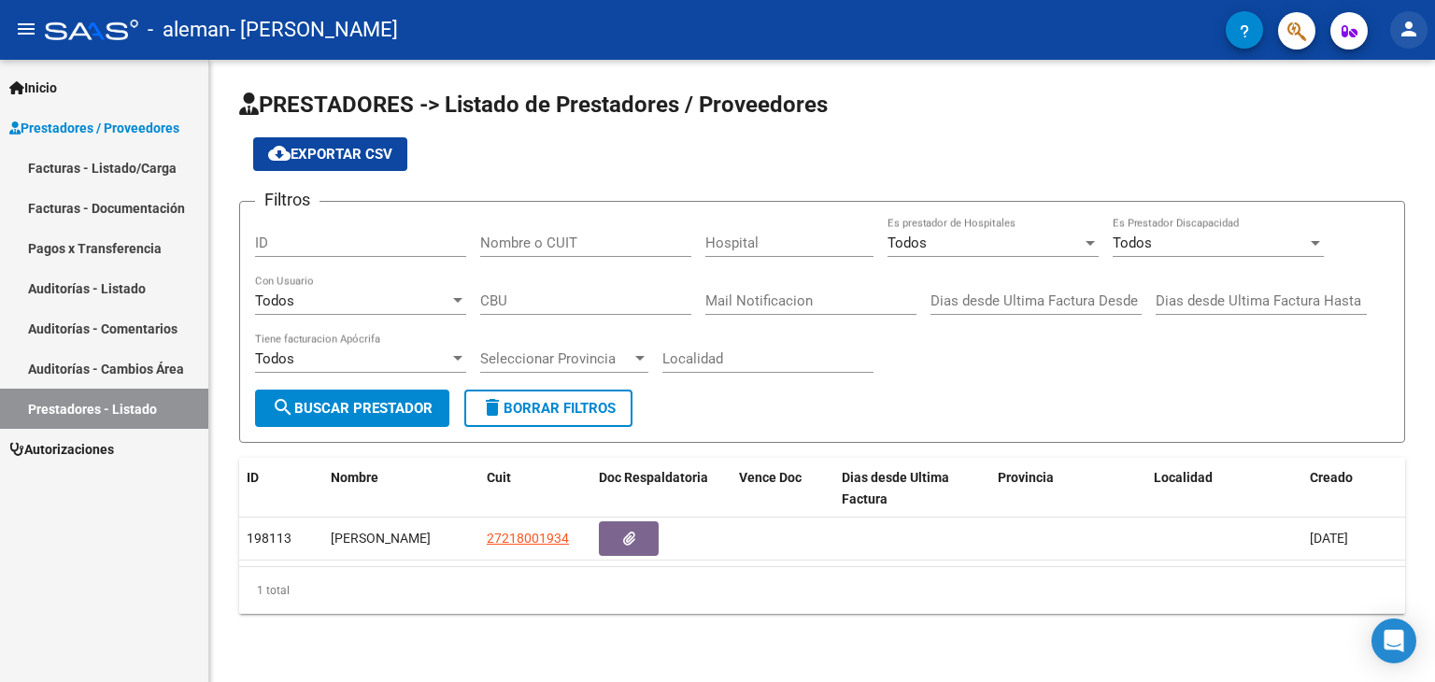
click at [1406, 27] on mat-icon "person" at bounding box center [1409, 29] width 22 height 22
click at [1371, 125] on button "exit_to_app Salir" at bounding box center [1371, 123] width 114 height 45
